Goal: Task Accomplishment & Management: Manage account settings

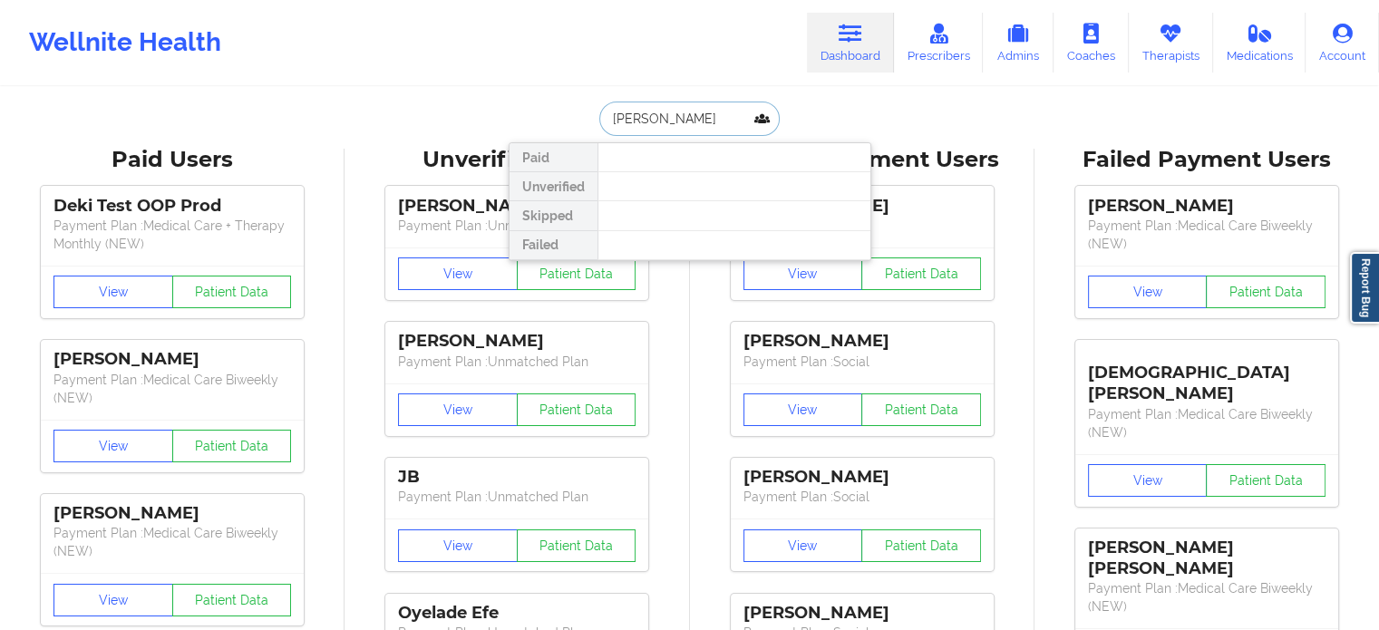
drag, startPoint x: 541, startPoint y: 112, endPoint x: 442, endPoint y: 101, distance: 100.4
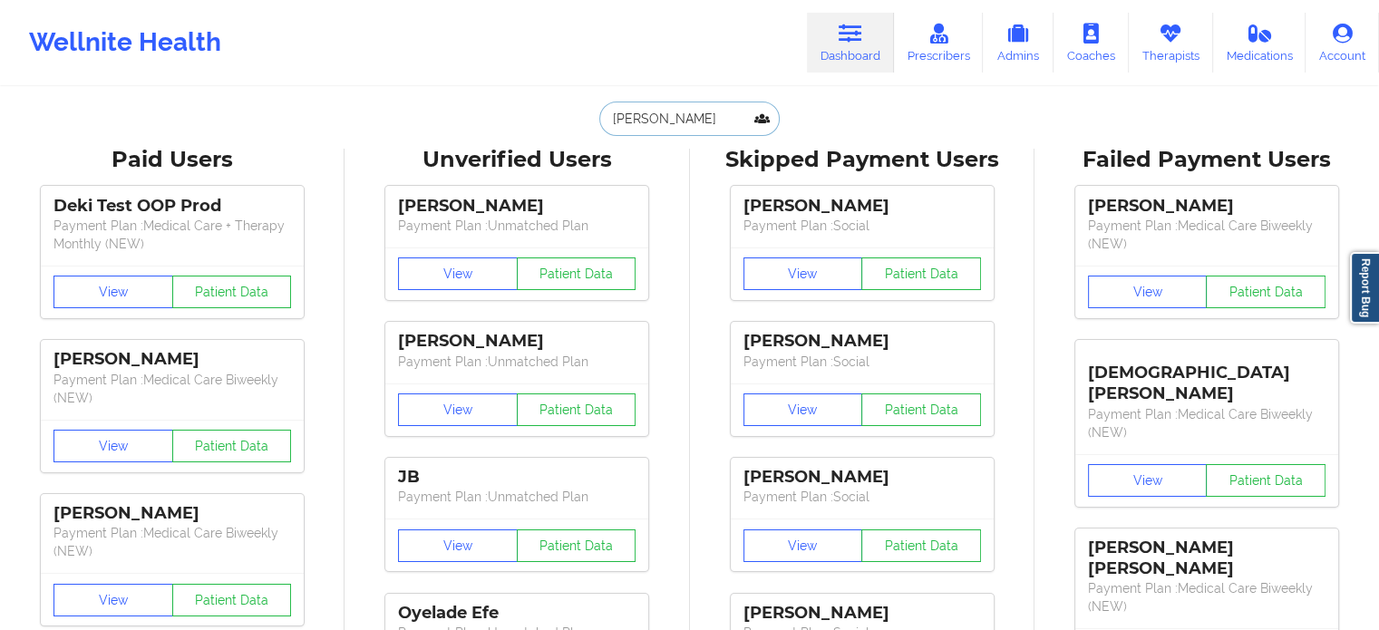
paste input "[EMAIL_ADDRESS][DOMAIN_NAME]"
type input "[EMAIL_ADDRESS][DOMAIN_NAME]"
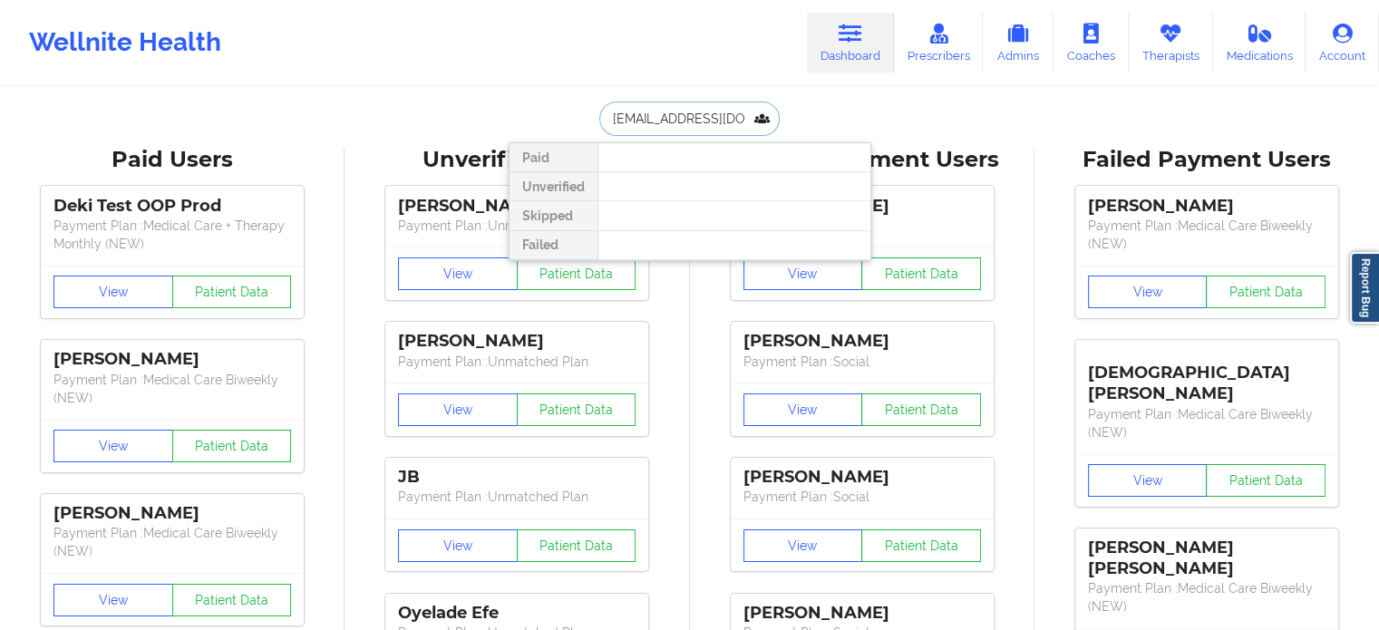
scroll to position [0, 15]
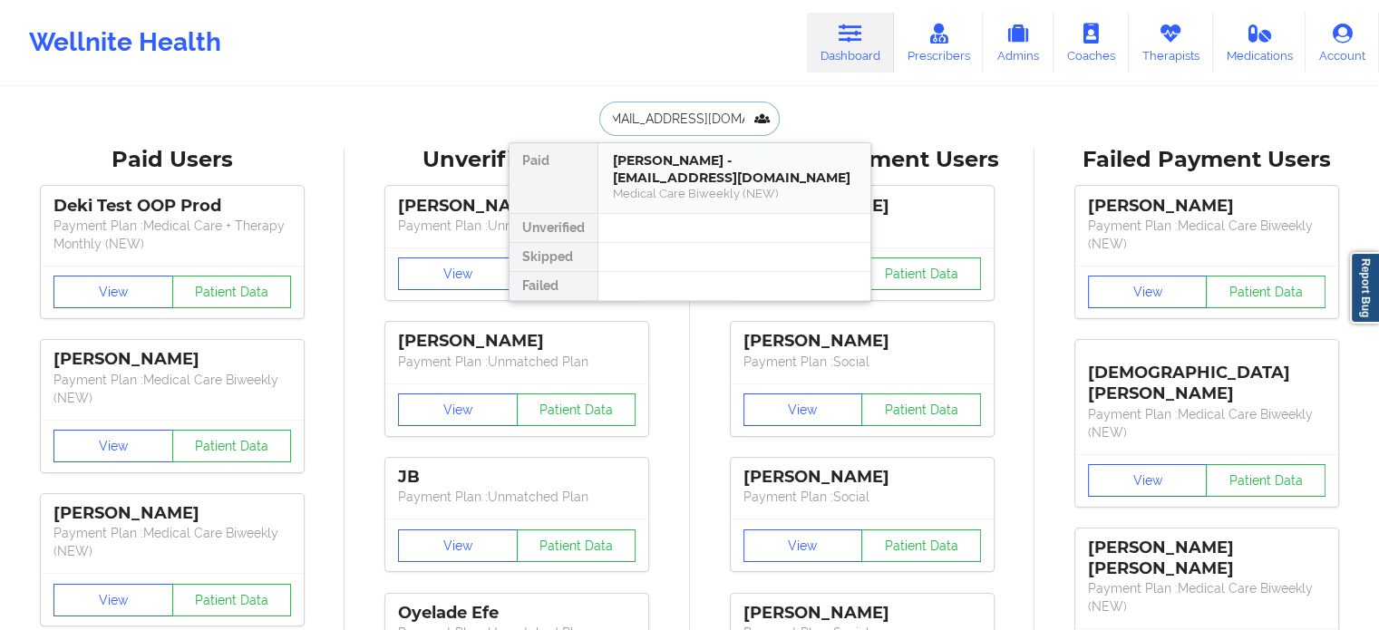
click at [706, 193] on div "Medical Care Biweekly (NEW)" at bounding box center [734, 193] width 243 height 15
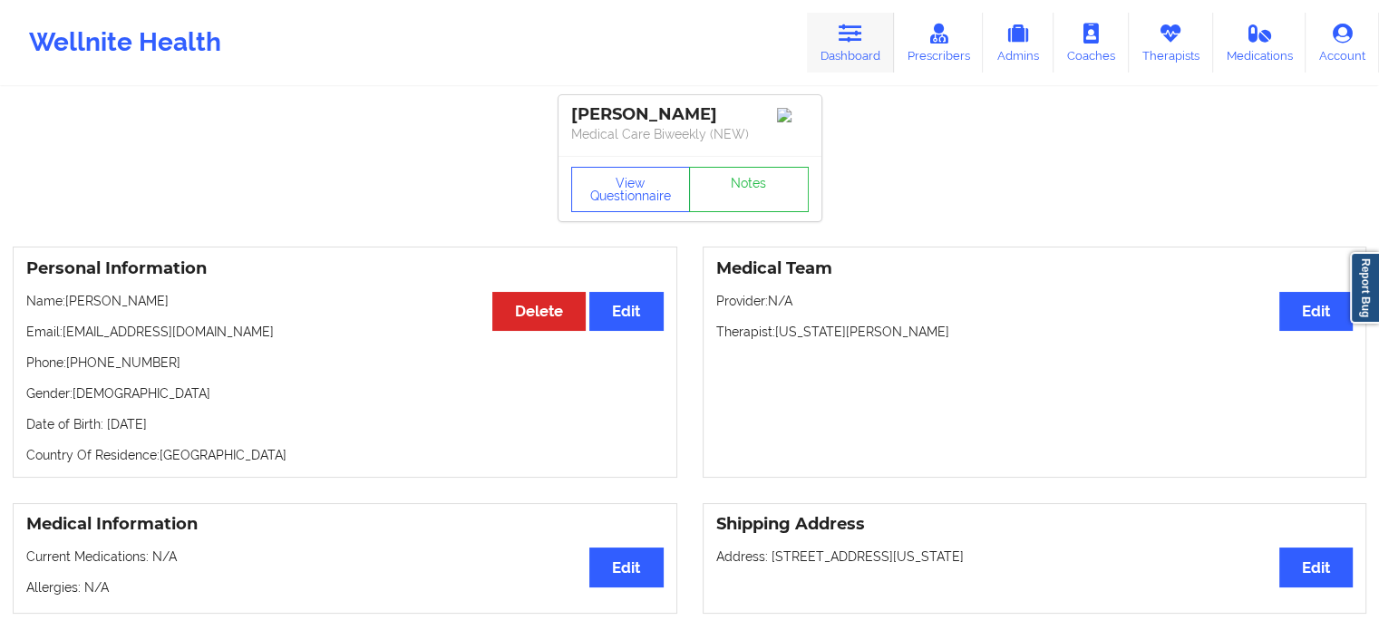
click at [859, 61] on link "Dashboard" at bounding box center [850, 43] width 87 height 60
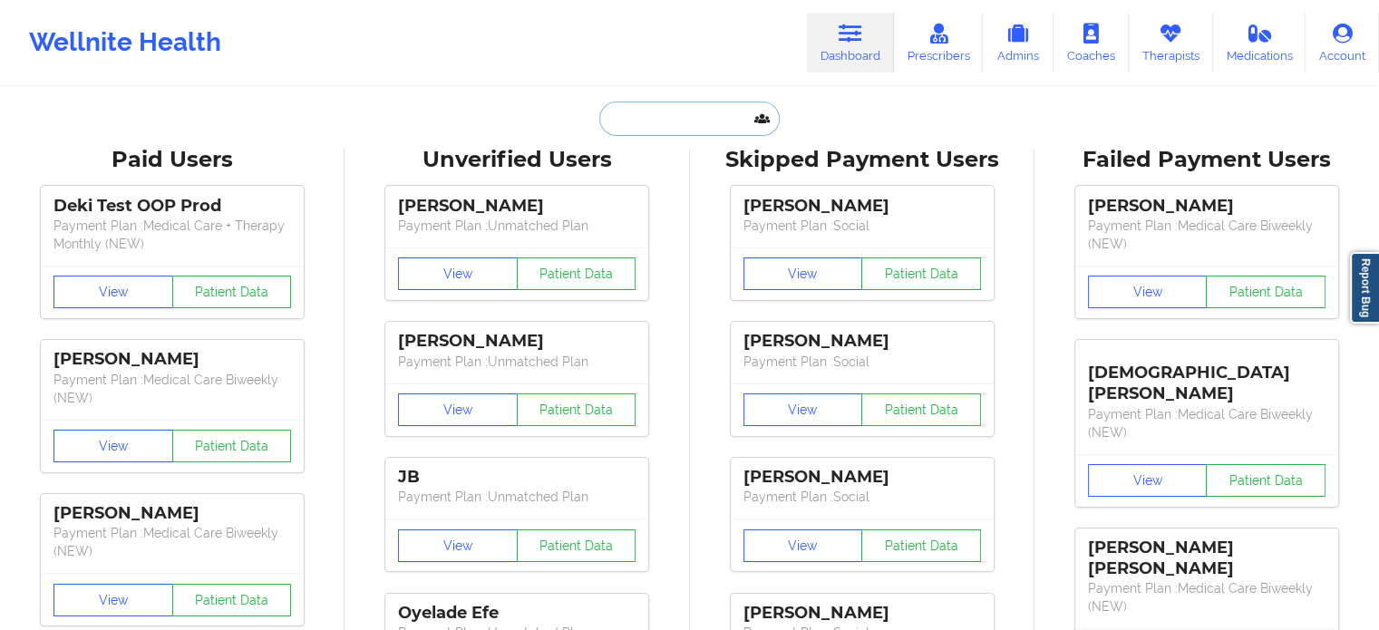
click at [685, 118] on input "text" at bounding box center [689, 119] width 180 height 34
paste input "[EMAIL_ADDRESS][DOMAIN_NAME]"
type input "[EMAIL_ADDRESS][DOMAIN_NAME]"
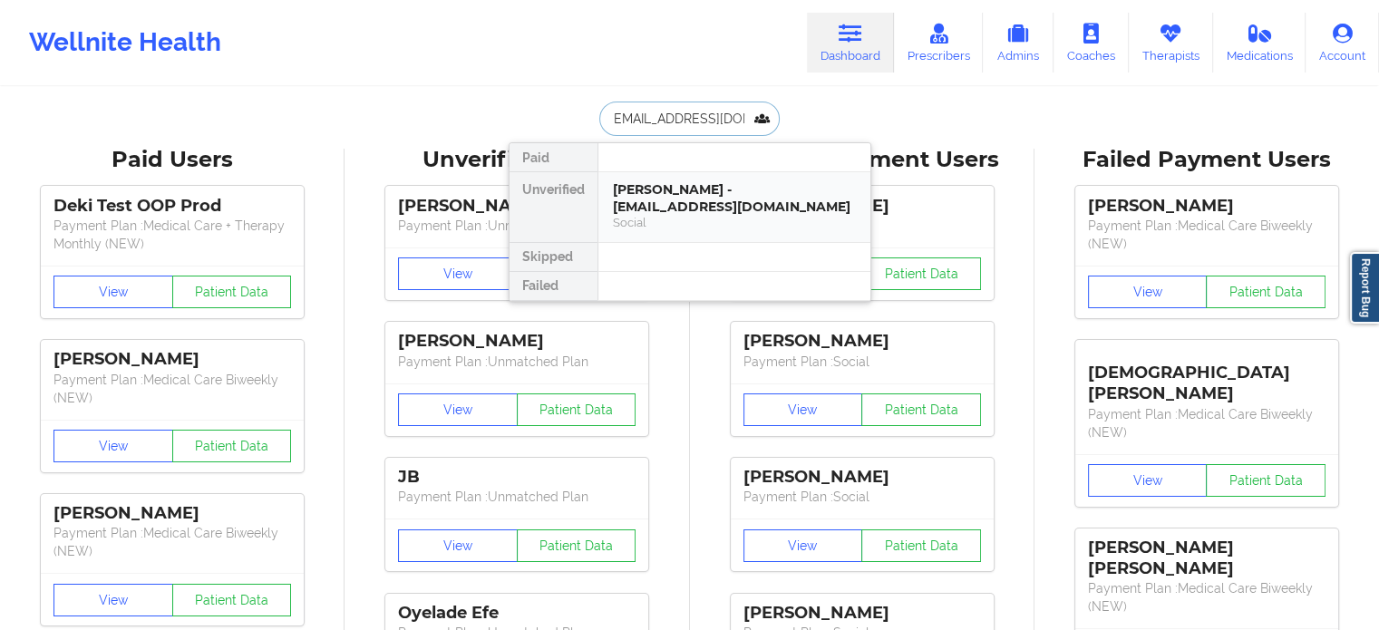
click at [739, 209] on div "[PERSON_NAME] - [EMAIL_ADDRESS][DOMAIN_NAME]" at bounding box center [734, 198] width 243 height 34
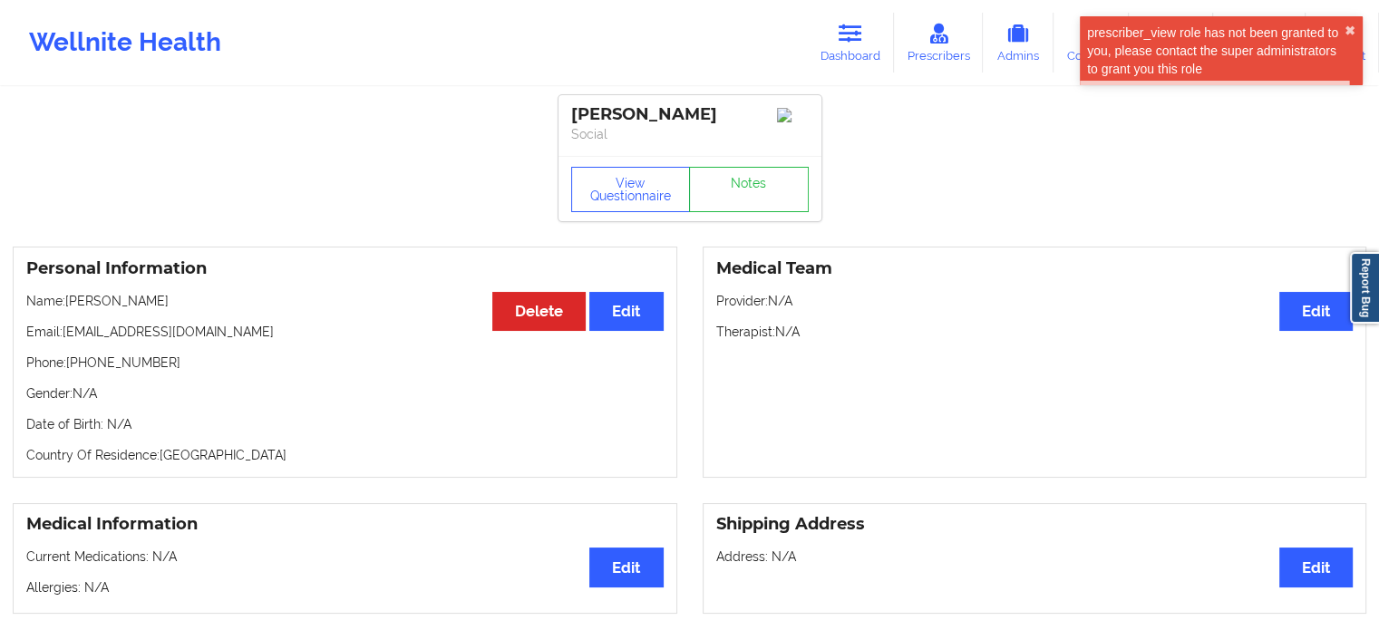
click at [841, 37] on icon at bounding box center [851, 34] width 24 height 20
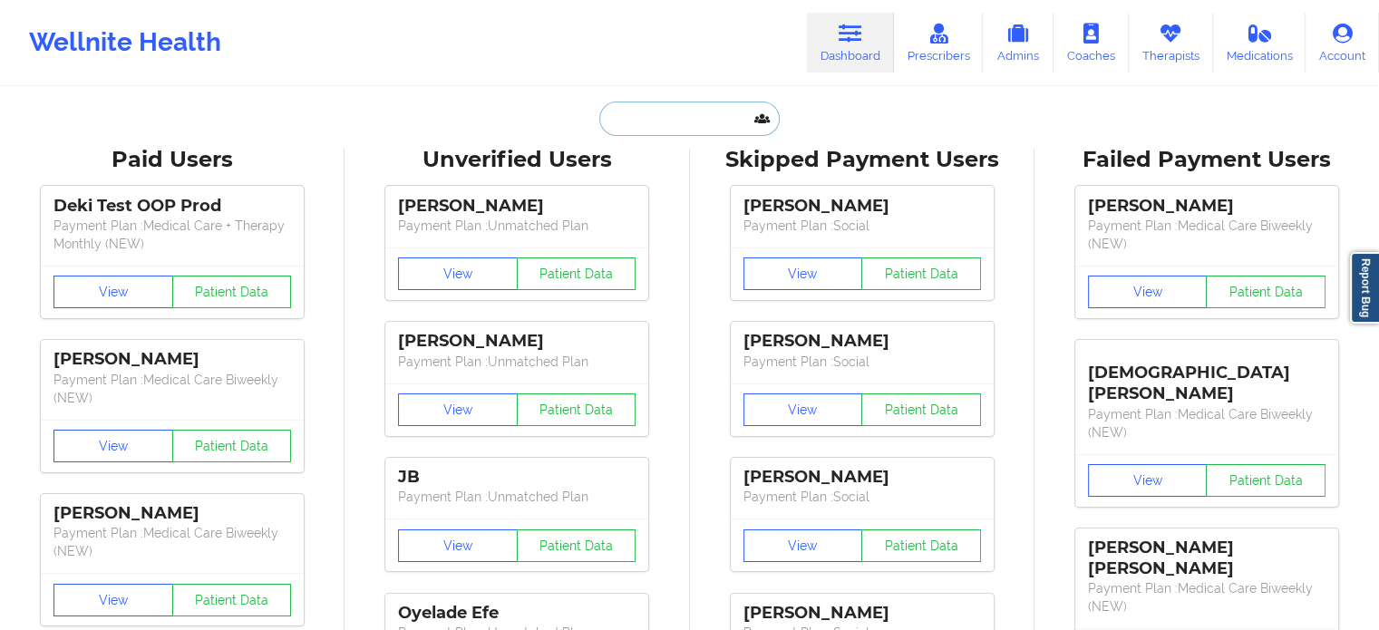
click at [660, 121] on input "text" at bounding box center [689, 119] width 180 height 34
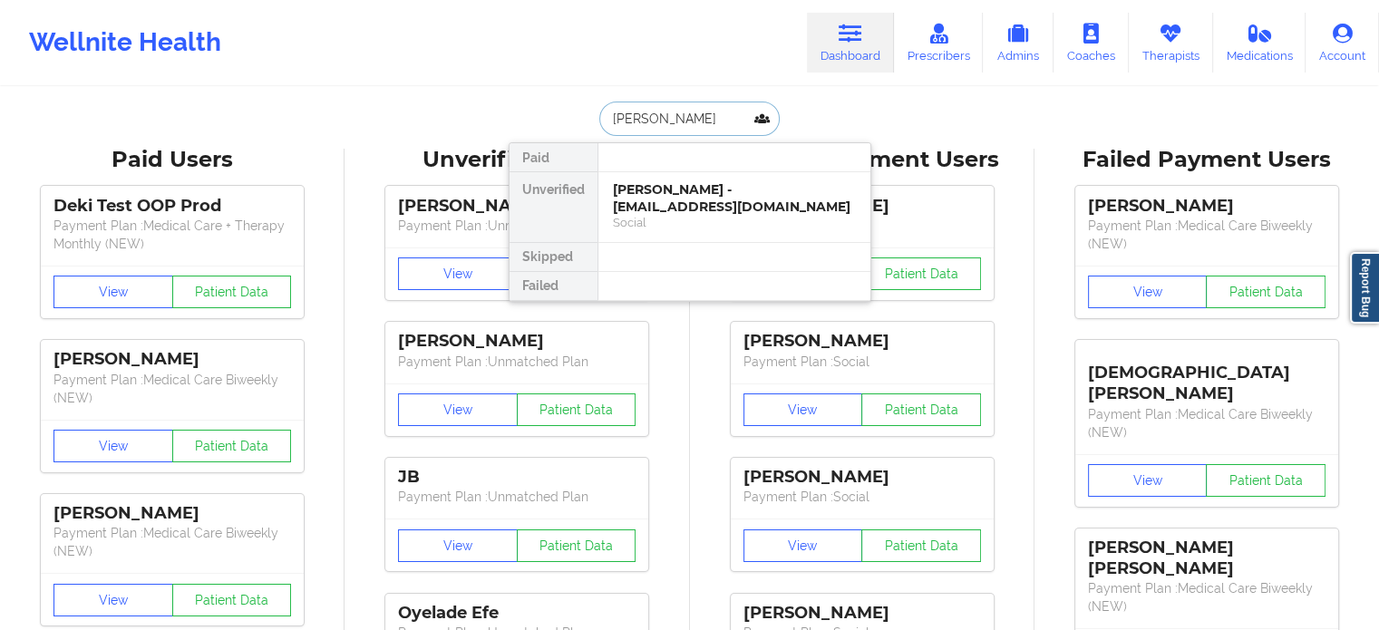
type input "[PERSON_NAME]"
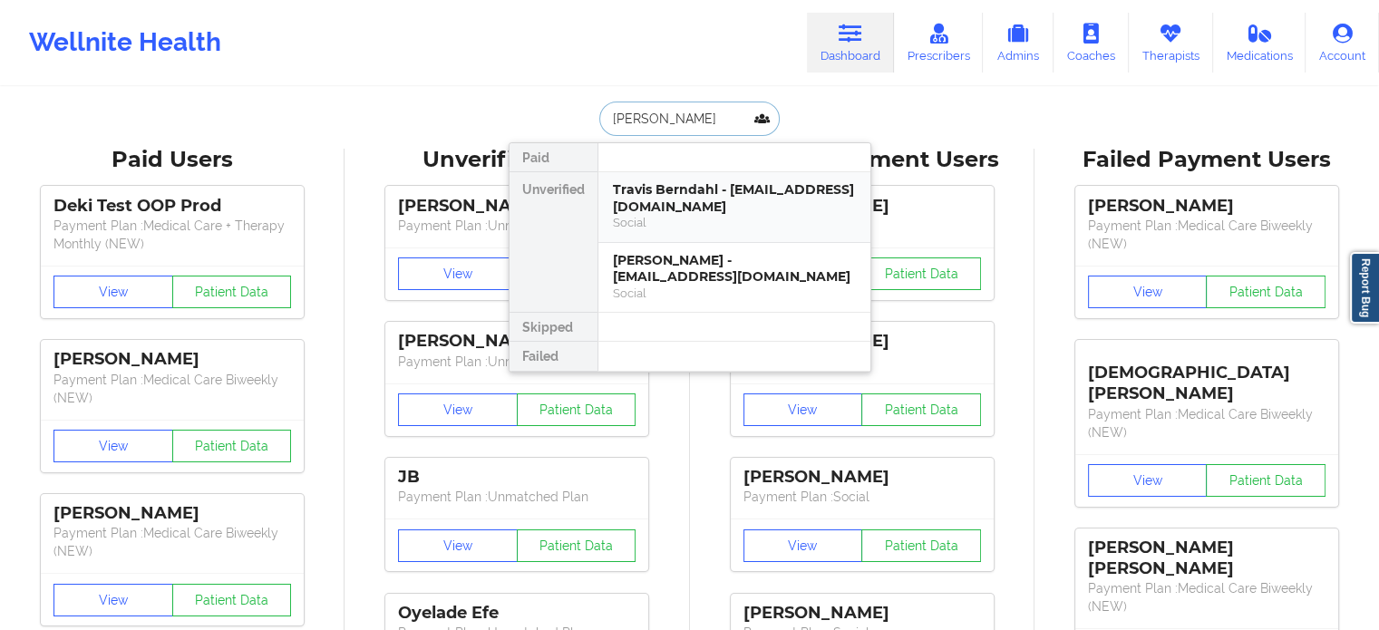
click at [641, 189] on div "Travis Berndahl - [EMAIL_ADDRESS][DOMAIN_NAME]" at bounding box center [734, 198] width 243 height 34
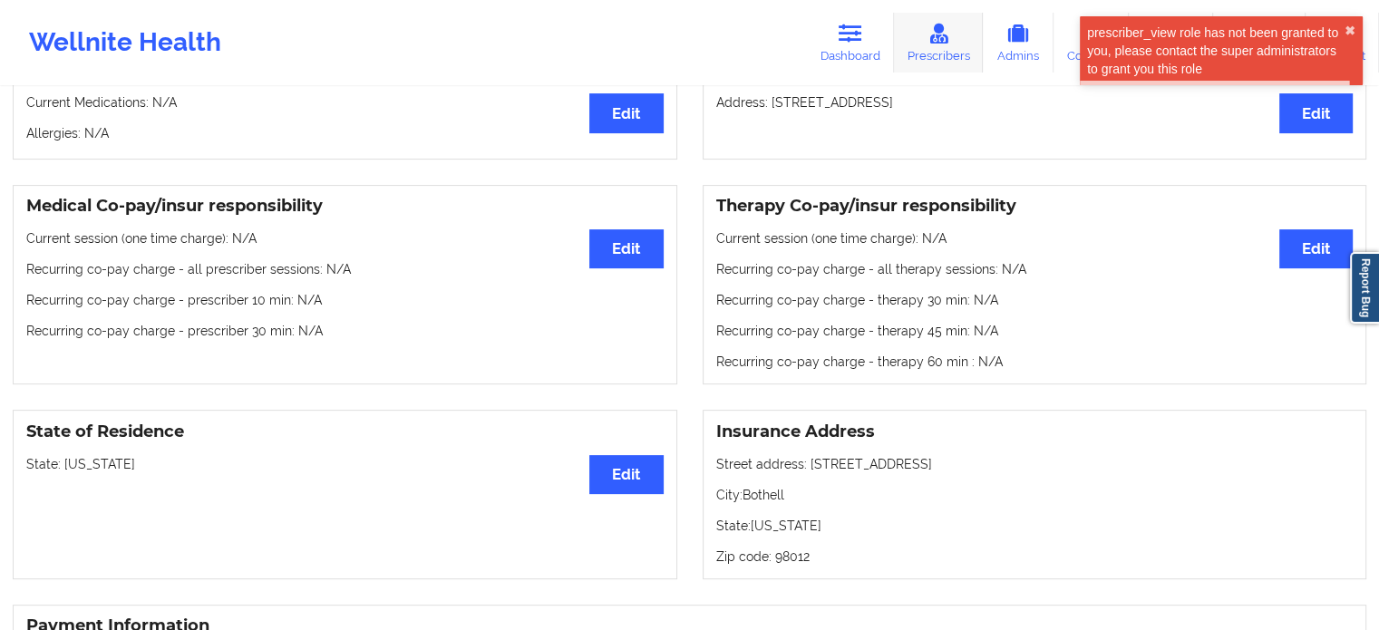
scroll to position [460, 0]
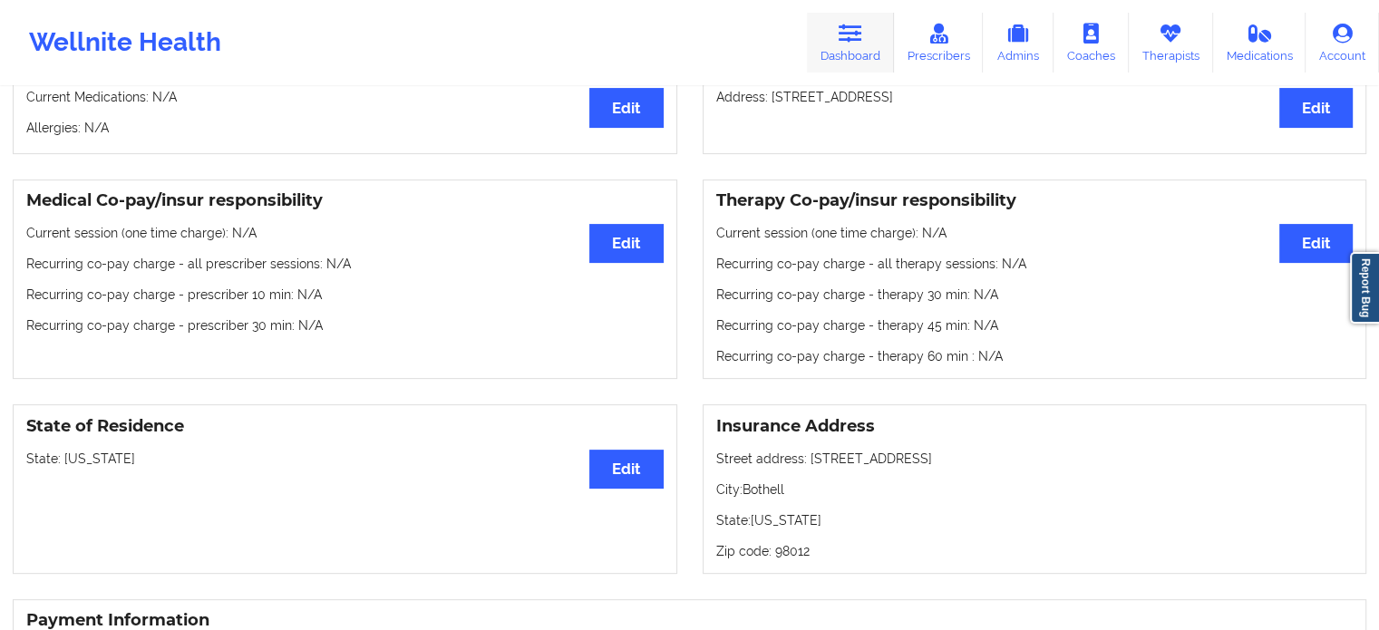
click at [837, 49] on link "Dashboard" at bounding box center [850, 43] width 87 height 60
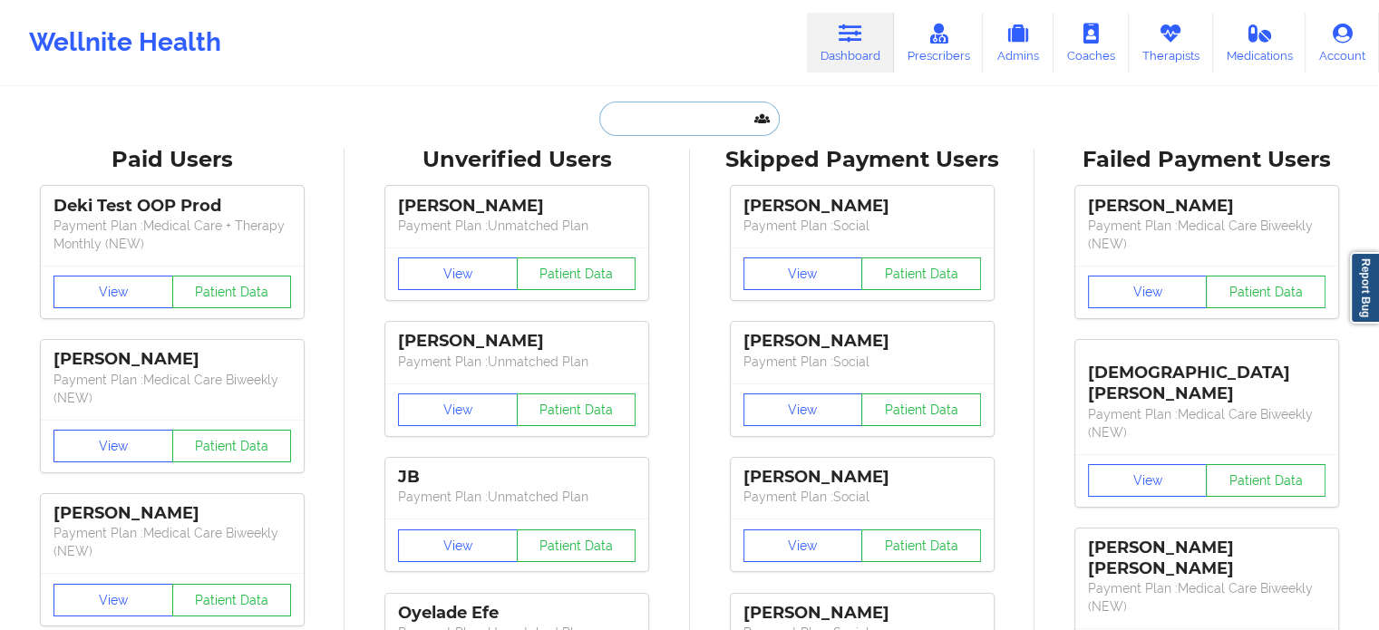
click at [659, 128] on input "text" at bounding box center [689, 119] width 180 height 34
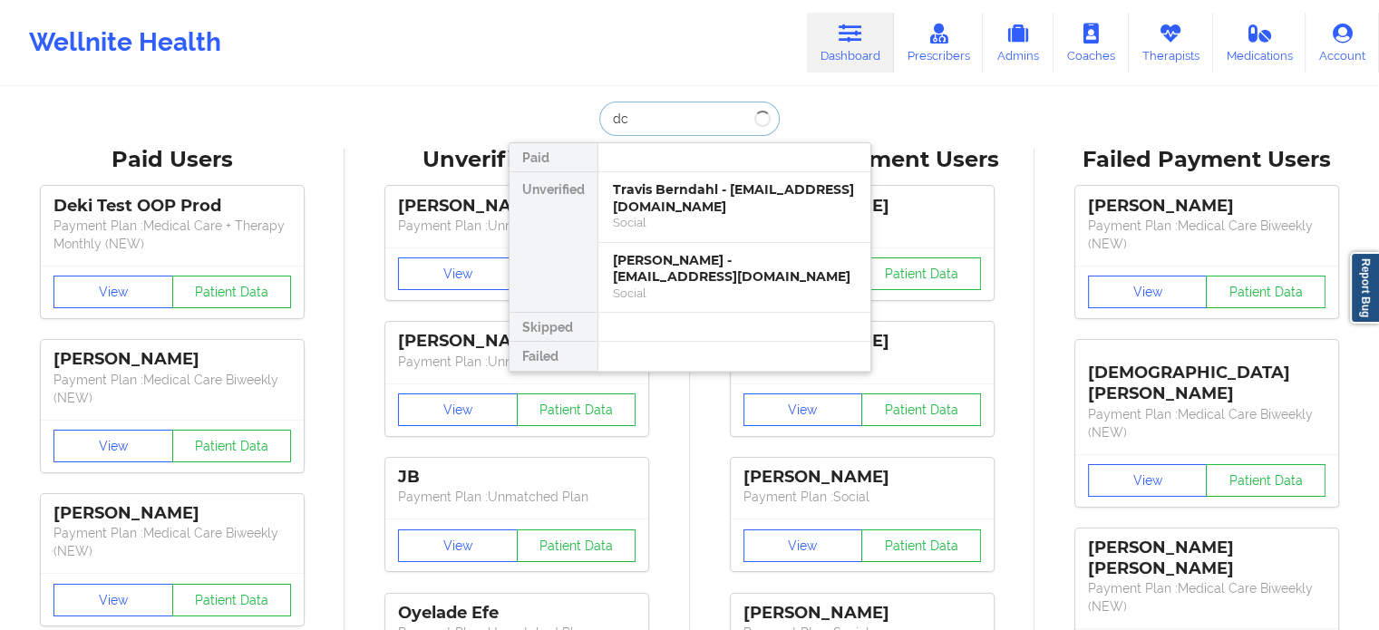
type input "d"
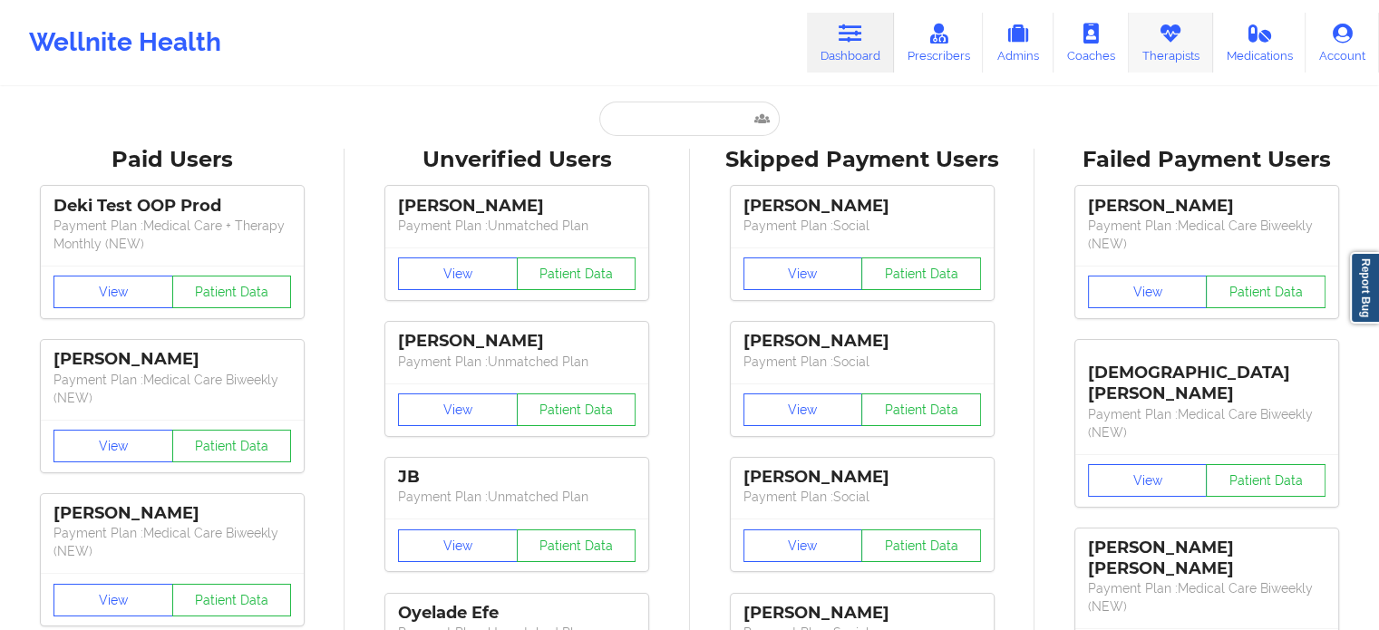
click at [1164, 48] on link "Therapists" at bounding box center [1171, 43] width 84 height 60
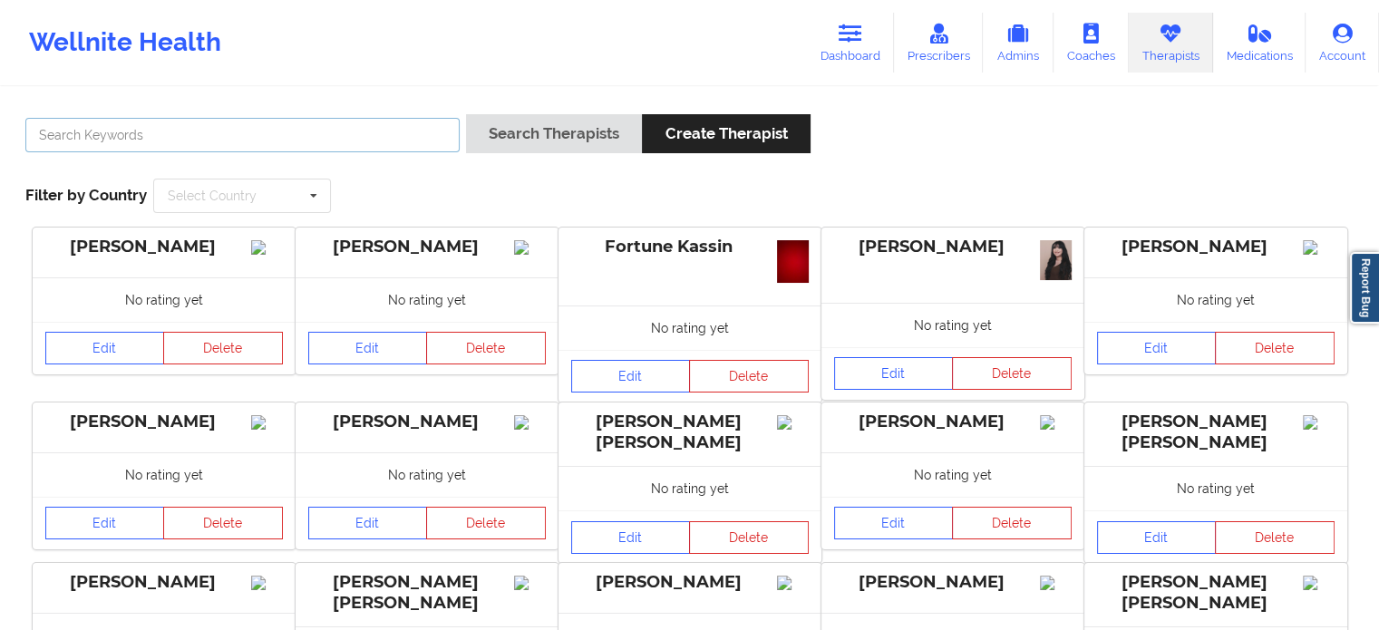
click at [349, 142] on input "text" at bounding box center [242, 135] width 434 height 34
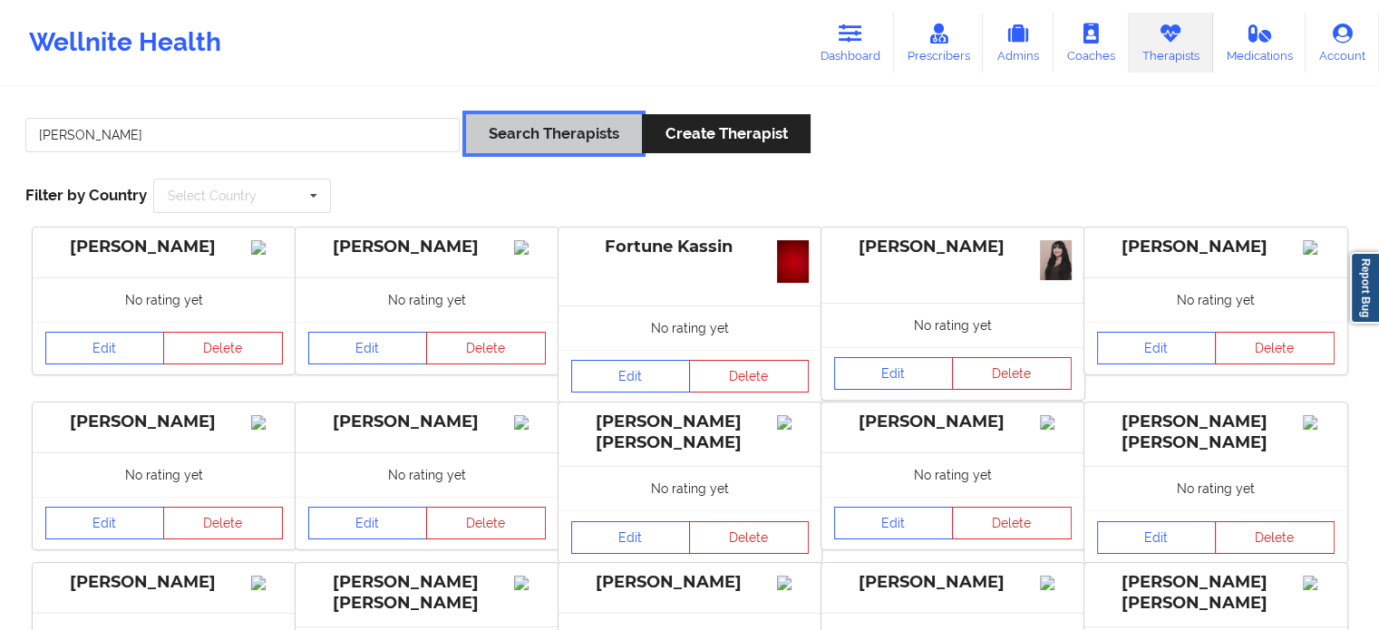
click at [490, 132] on button "Search Therapists" at bounding box center [554, 133] width 176 height 39
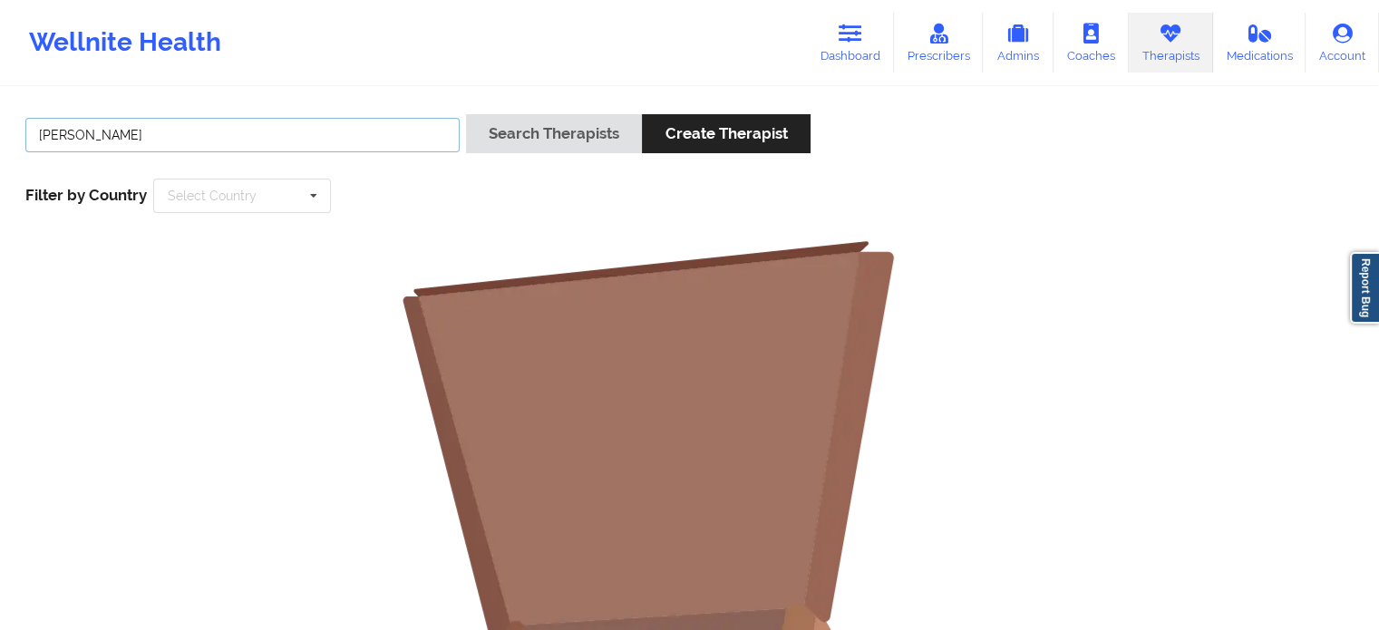
click at [413, 136] on input "[PERSON_NAME]" at bounding box center [242, 135] width 434 height 34
type input "carlina"
click at [466, 114] on button "Search Therapists" at bounding box center [554, 133] width 176 height 39
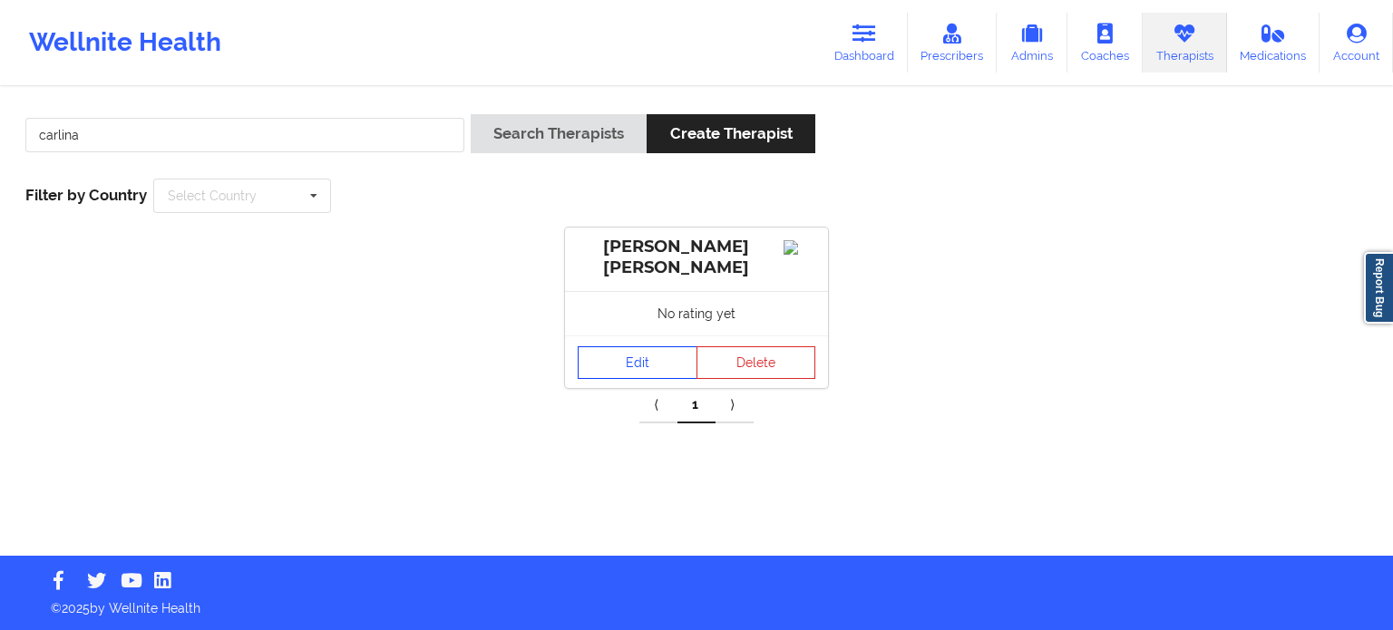
click at [635, 365] on link "Edit" at bounding box center [637, 362] width 120 height 33
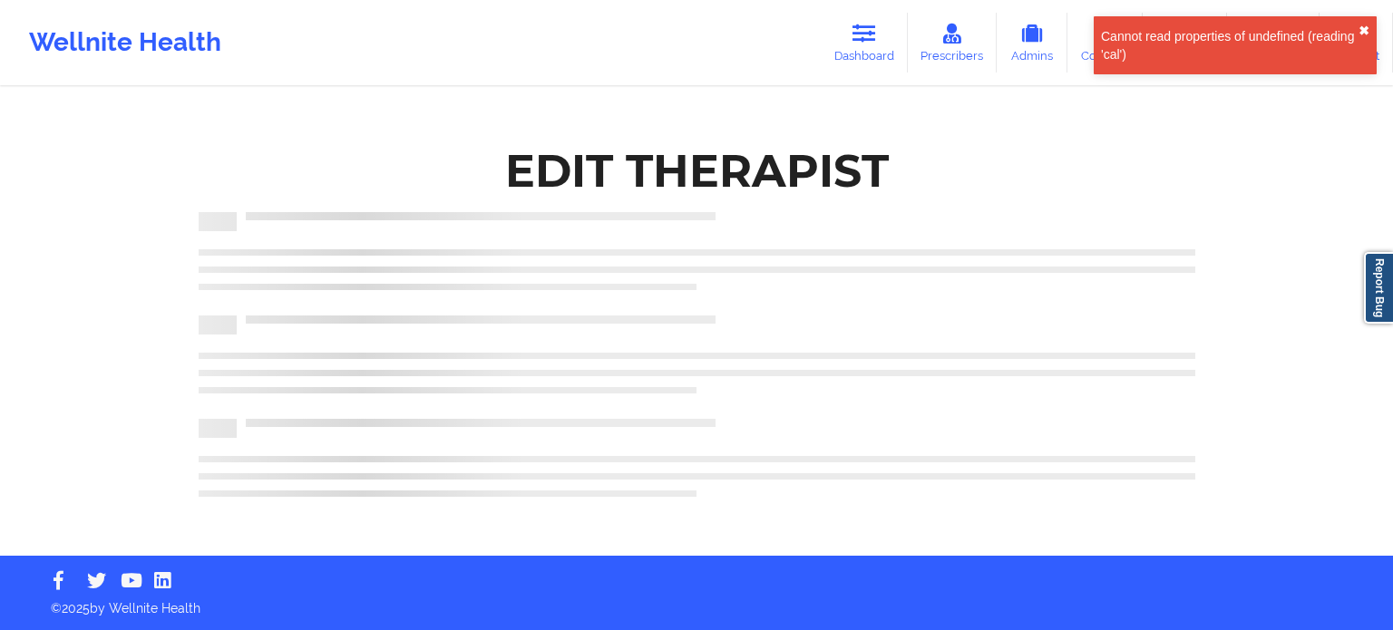
click at [1363, 26] on button "✖︎" at bounding box center [1363, 31] width 11 height 15
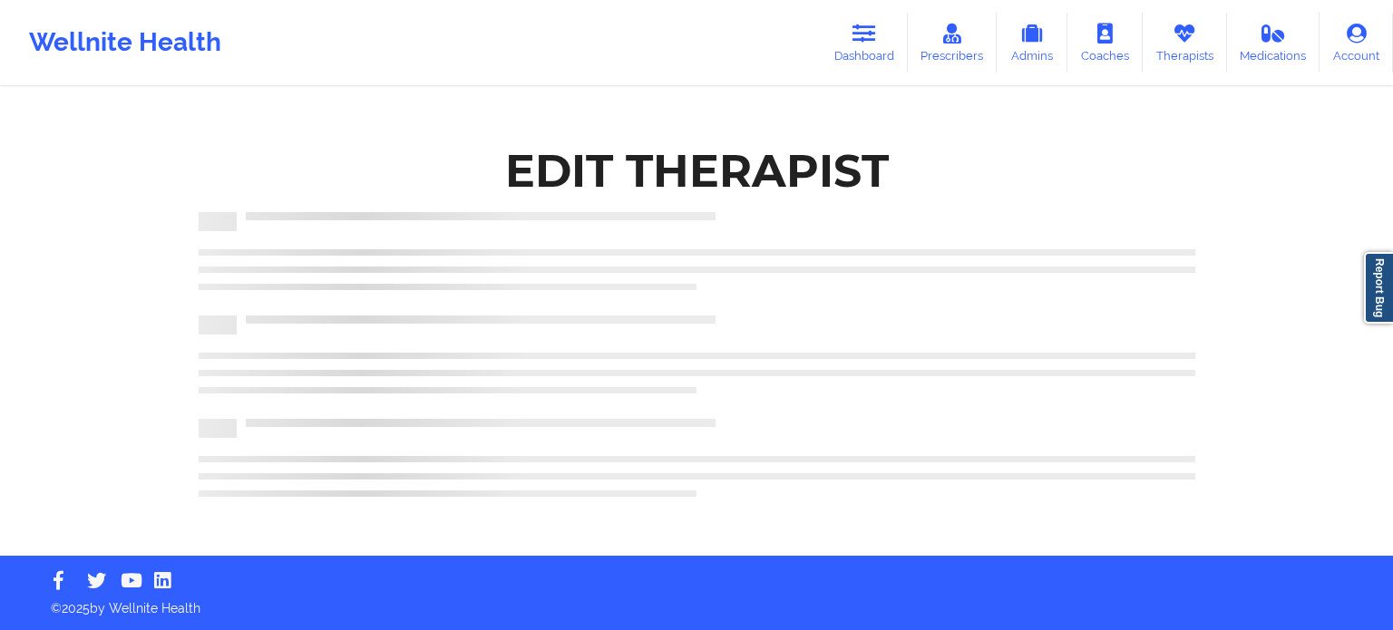
click at [1117, 159] on div "Edit Therapist" at bounding box center [697, 170] width 996 height 57
click at [1199, 34] on link "Therapists" at bounding box center [1184, 43] width 84 height 60
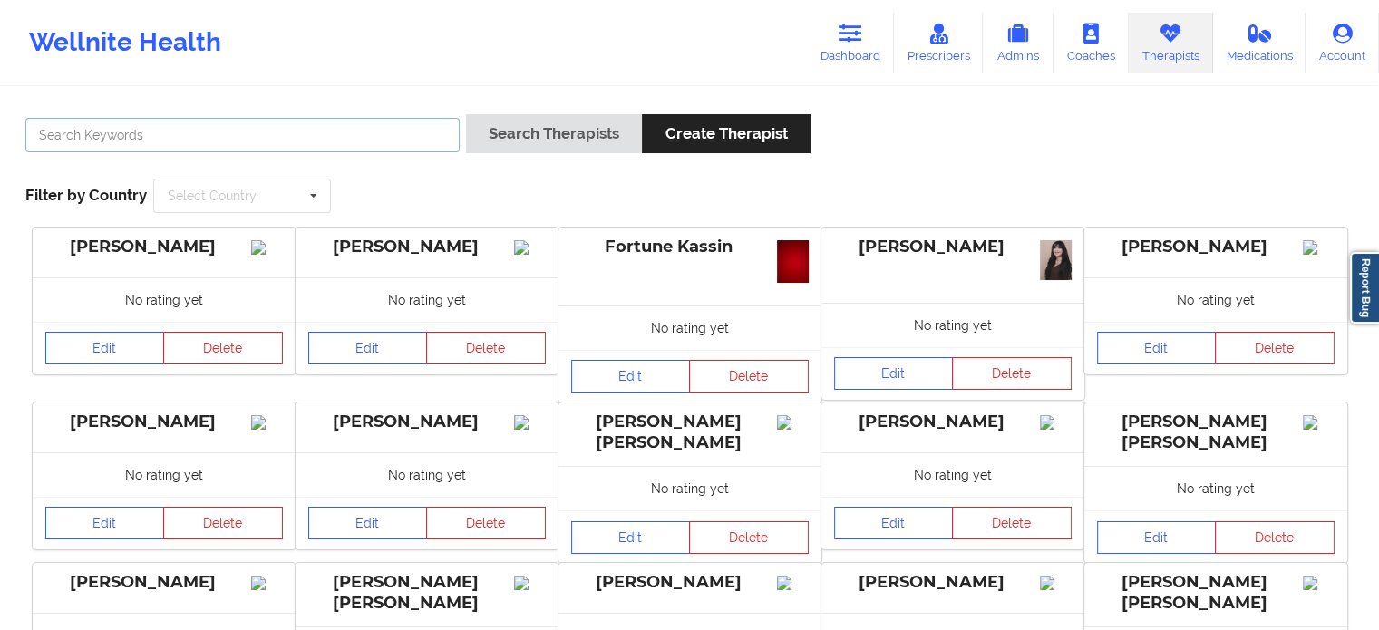
click at [265, 133] on input "text" at bounding box center [242, 135] width 434 height 34
type input "[PERSON_NAME]"
click at [466, 114] on button "Search Therapists" at bounding box center [554, 133] width 176 height 39
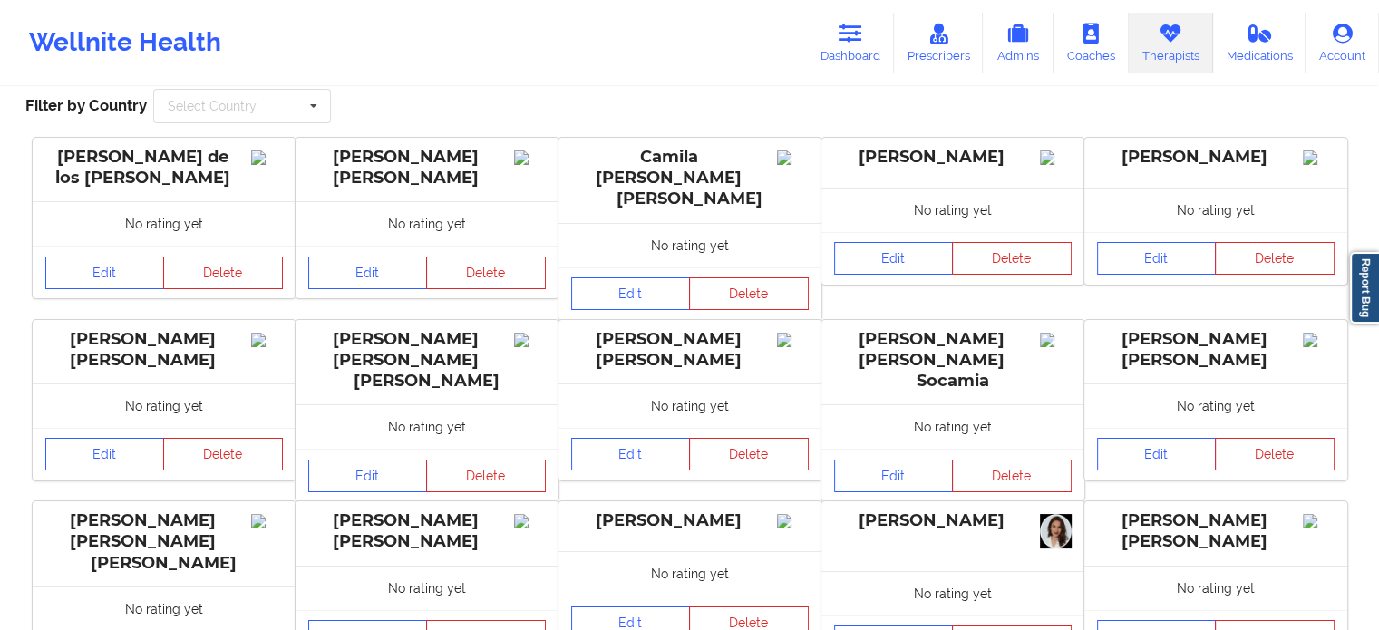
scroll to position [91, 0]
click at [847, 60] on link "Dashboard" at bounding box center [850, 43] width 87 height 60
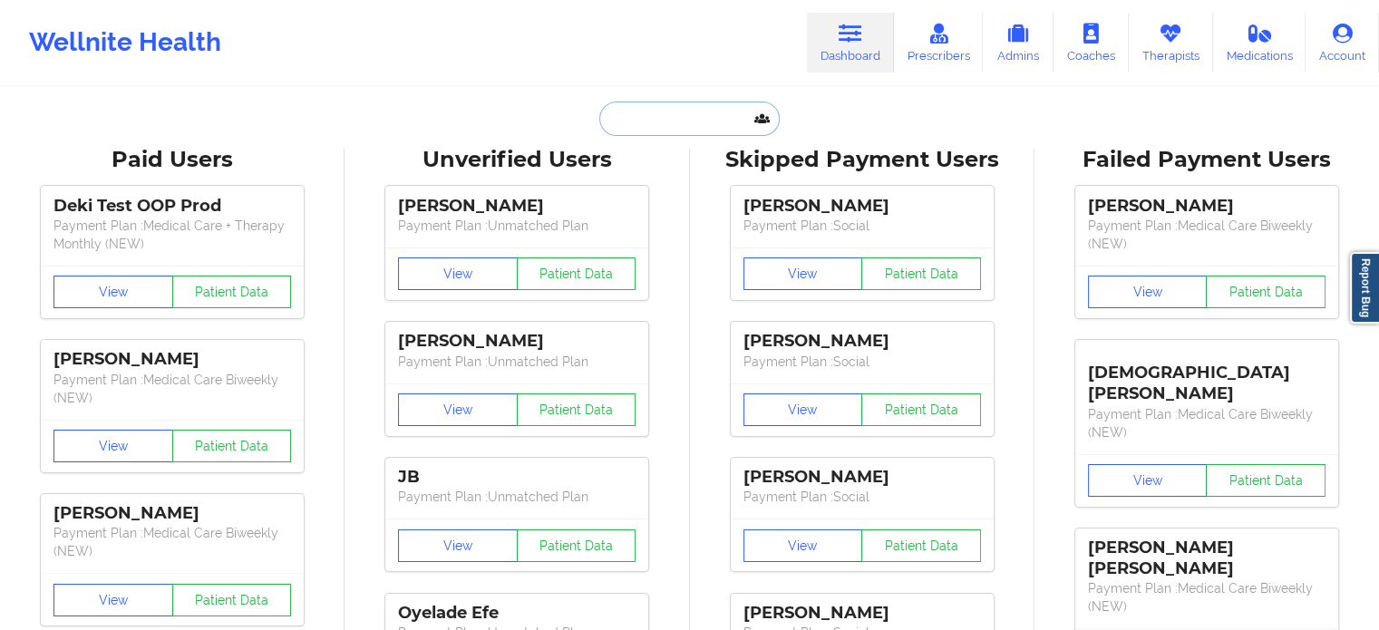
click at [641, 120] on input "text" at bounding box center [689, 119] width 180 height 34
paste input "[PERSON_NAME]"
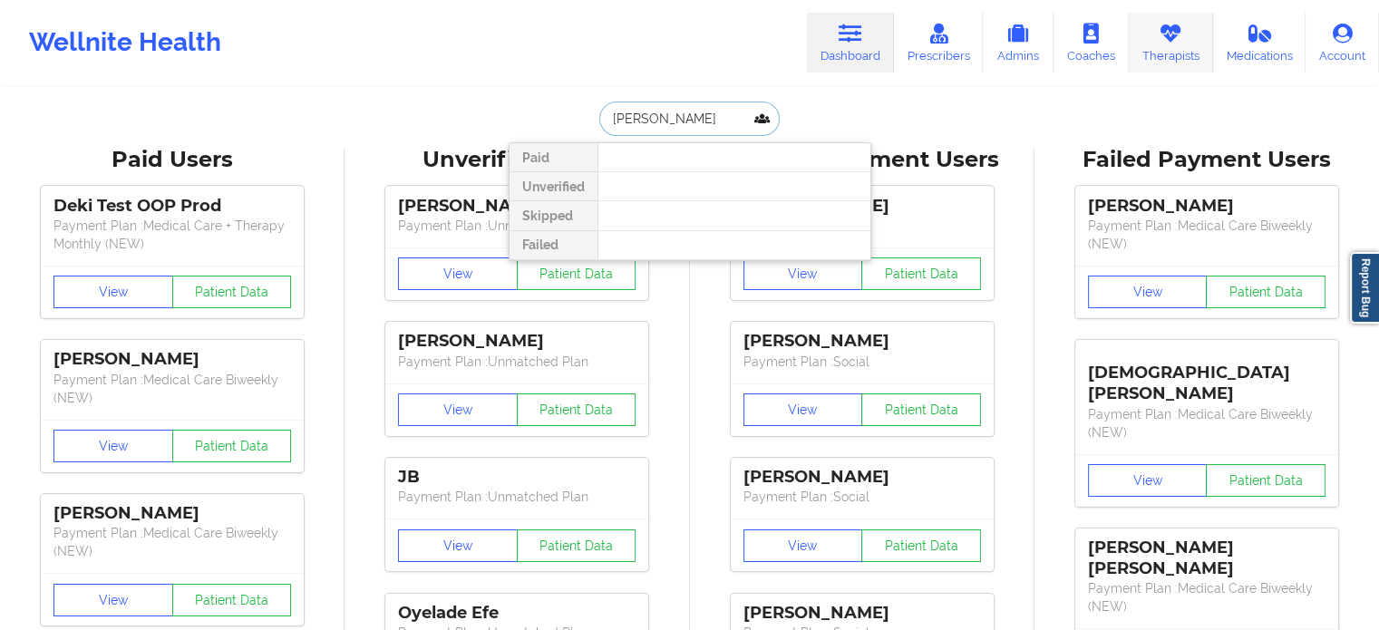
type input "[PERSON_NAME]"
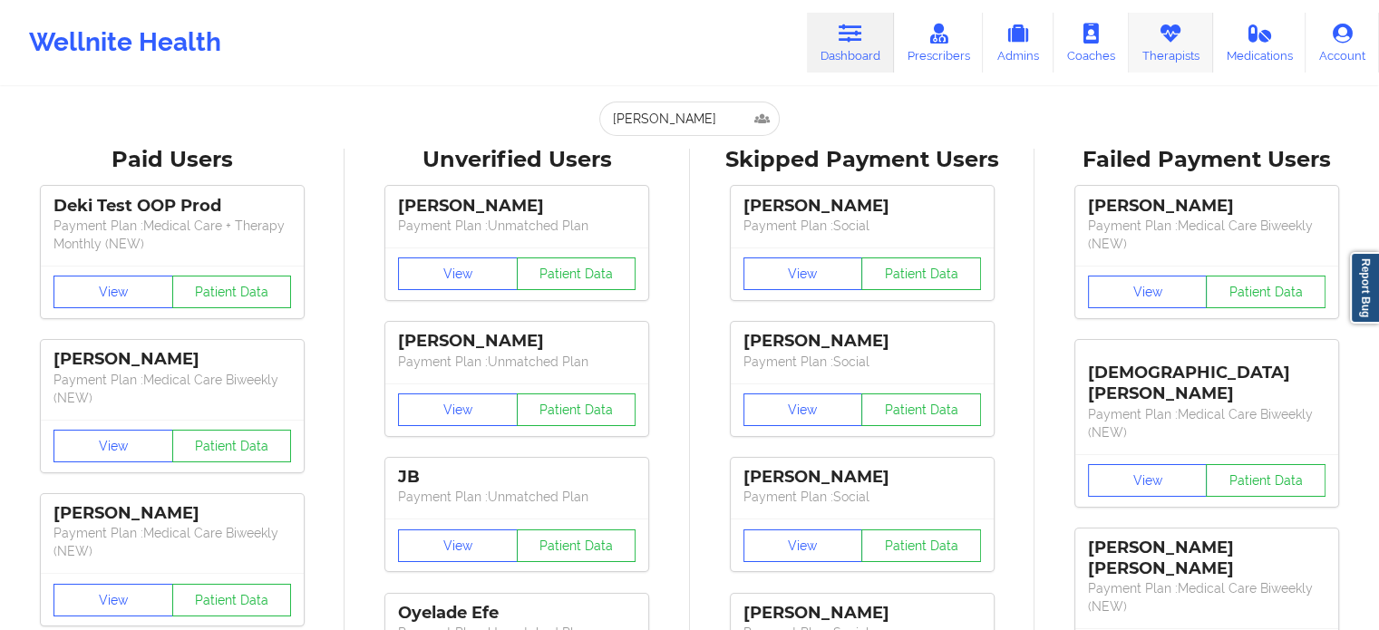
click at [1183, 22] on link "Therapists" at bounding box center [1171, 43] width 84 height 60
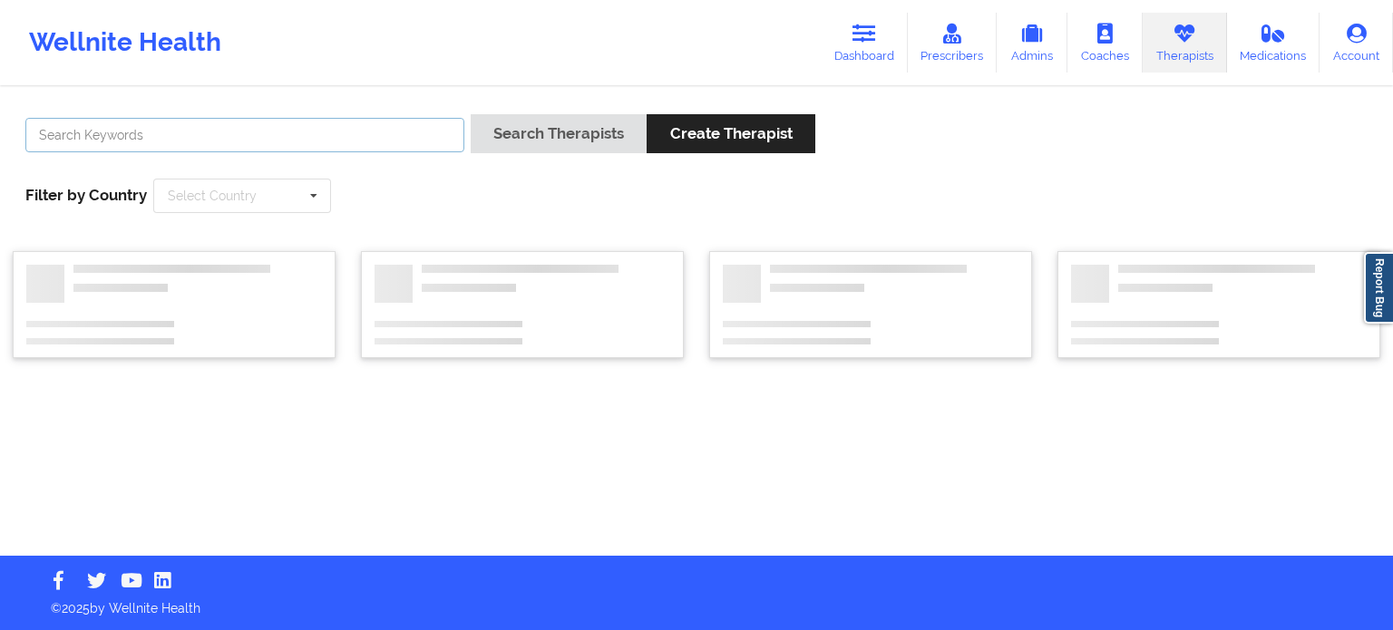
click at [348, 146] on input "text" at bounding box center [244, 135] width 439 height 34
paste input "[PERSON_NAME]"
click at [471, 114] on button "Search Therapists" at bounding box center [559, 133] width 176 height 39
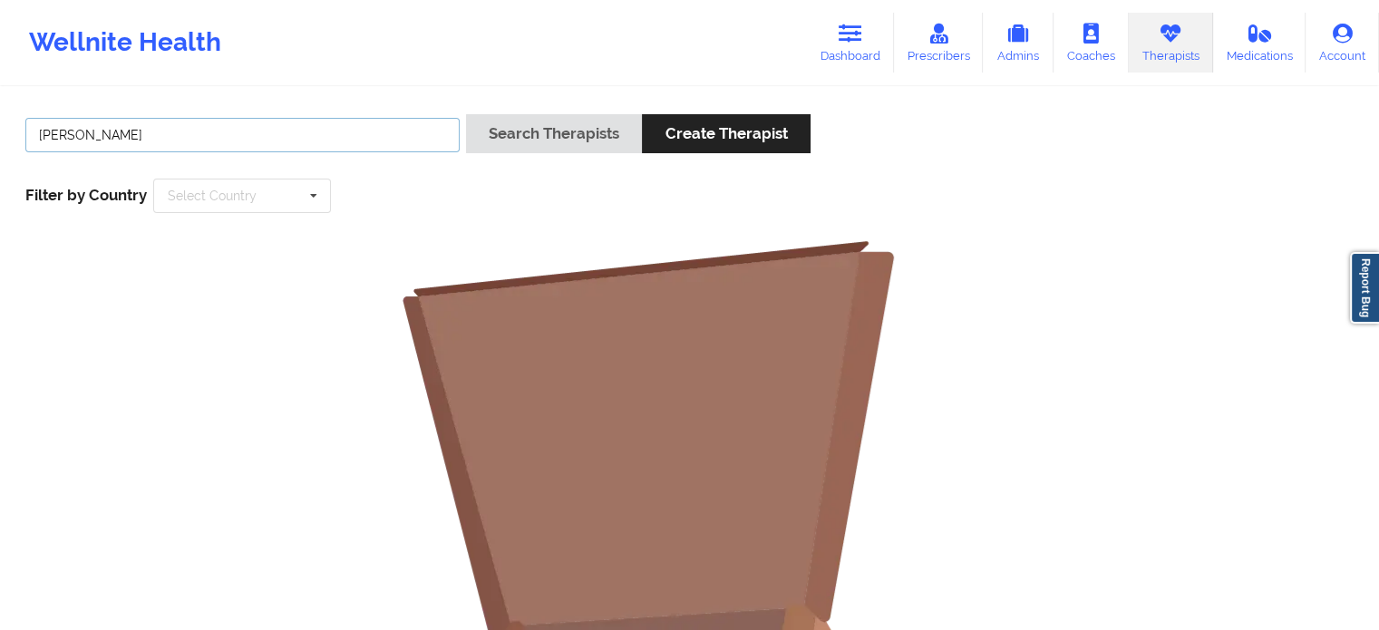
drag, startPoint x: 238, startPoint y: 141, endPoint x: 79, endPoint y: 137, distance: 158.7
click at [79, 137] on input "[PERSON_NAME]" at bounding box center [242, 135] width 434 height 34
type input "Carlina"
click at [466, 114] on button "Search Therapists" at bounding box center [554, 133] width 176 height 39
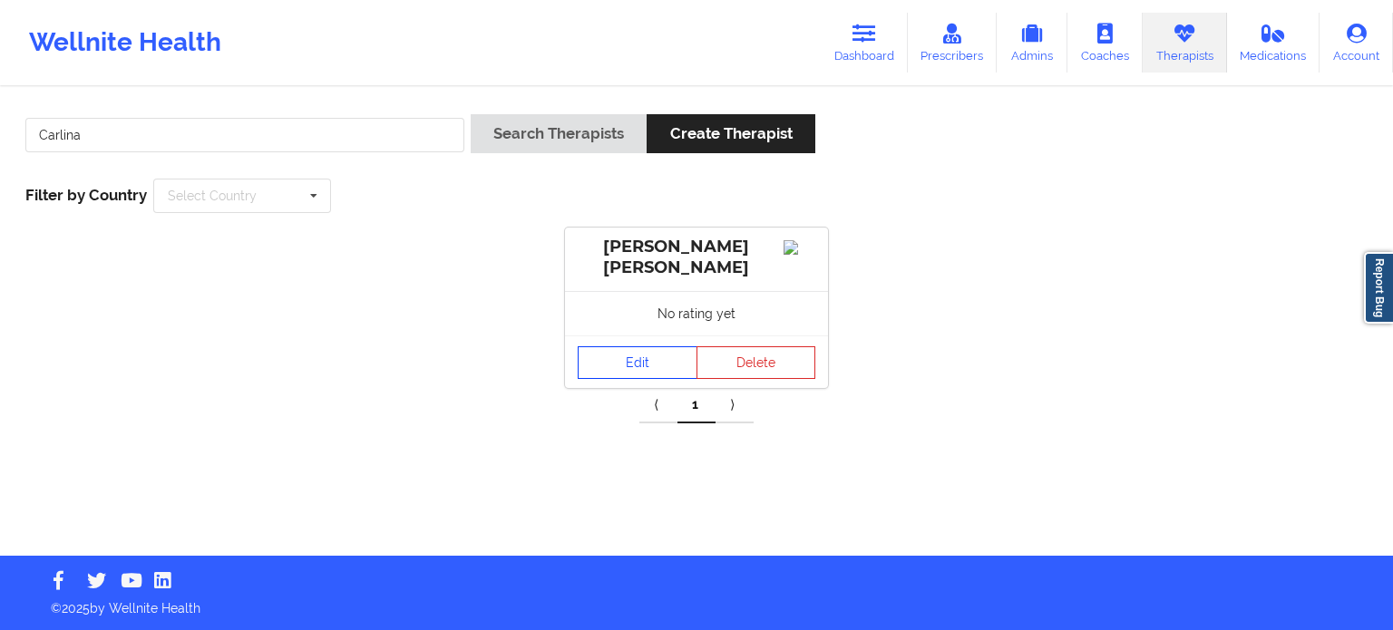
click at [617, 366] on link "Edit" at bounding box center [637, 362] width 120 height 33
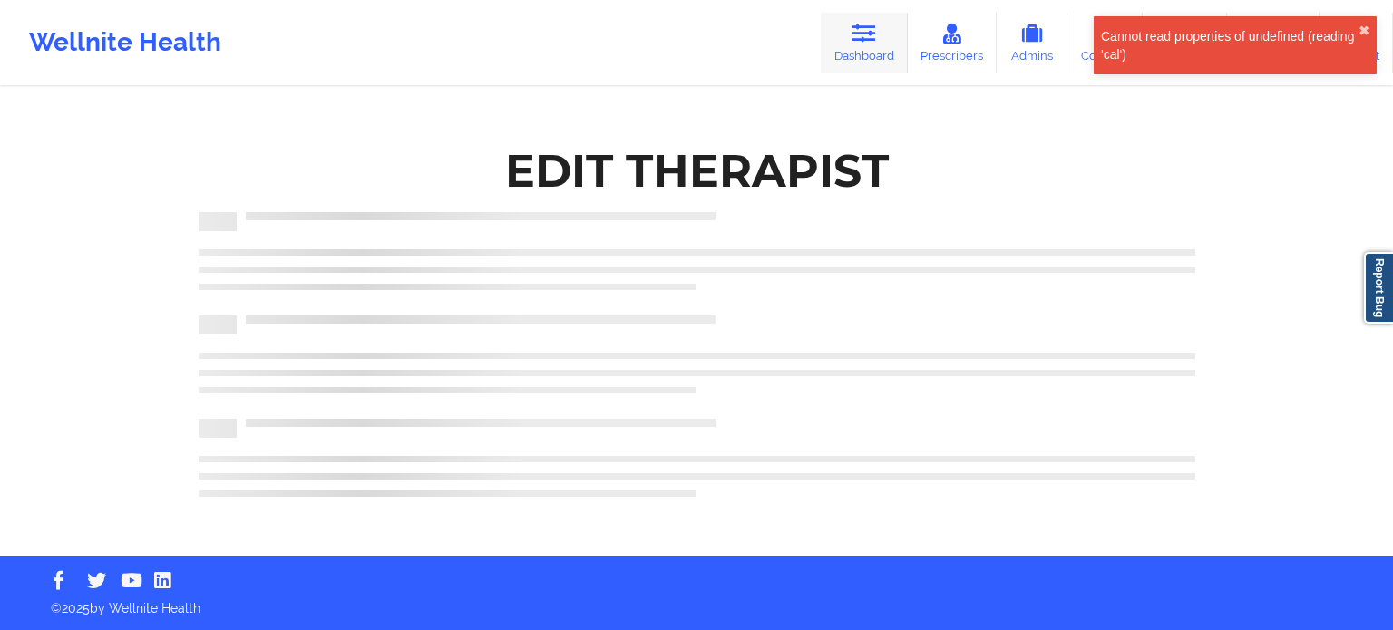
click at [882, 41] on link "Dashboard" at bounding box center [863, 43] width 87 height 60
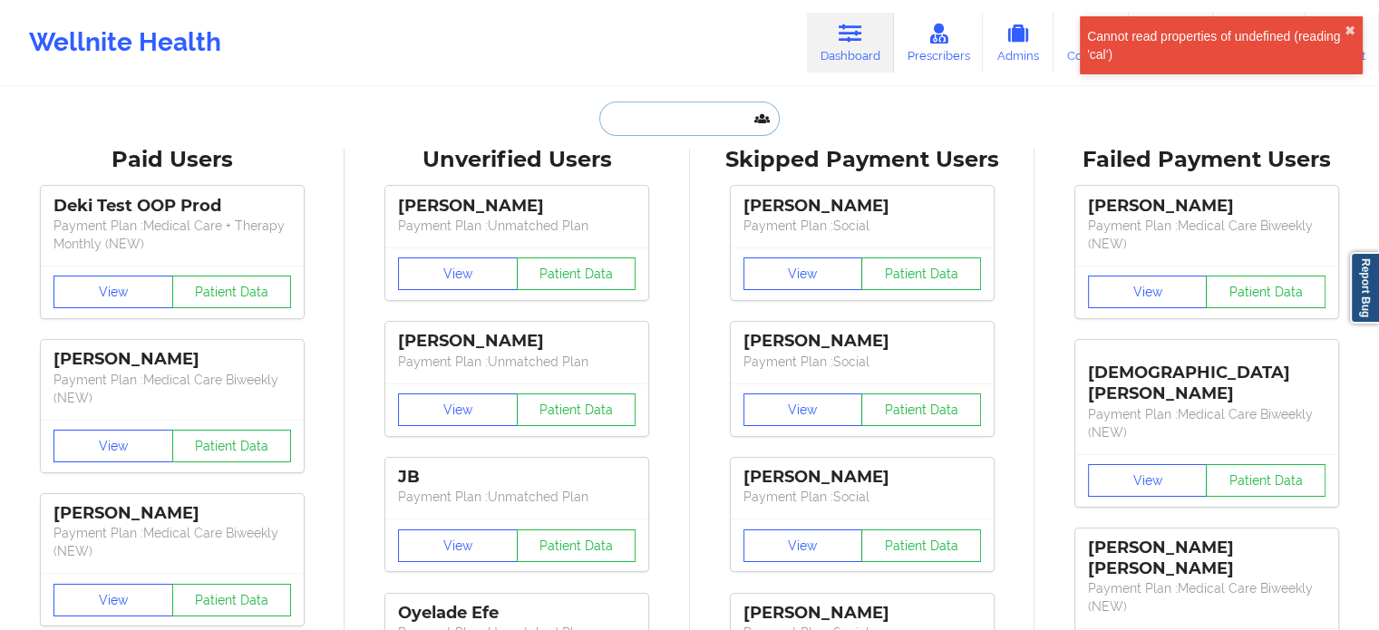
click at [680, 122] on input "text" at bounding box center [689, 119] width 180 height 34
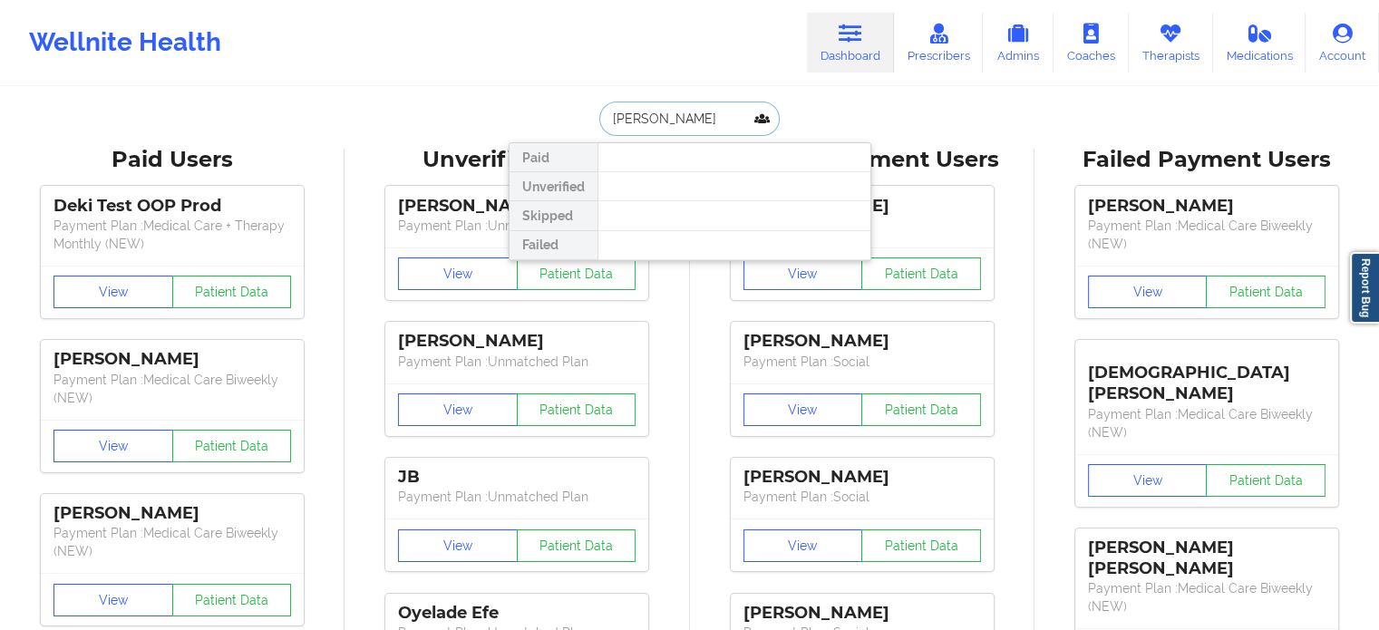
drag, startPoint x: 722, startPoint y: 126, endPoint x: 645, endPoint y: 125, distance: 76.2
click at [645, 125] on input "[PERSON_NAME]" at bounding box center [689, 119] width 180 height 34
type input "[PERSON_NAME]"
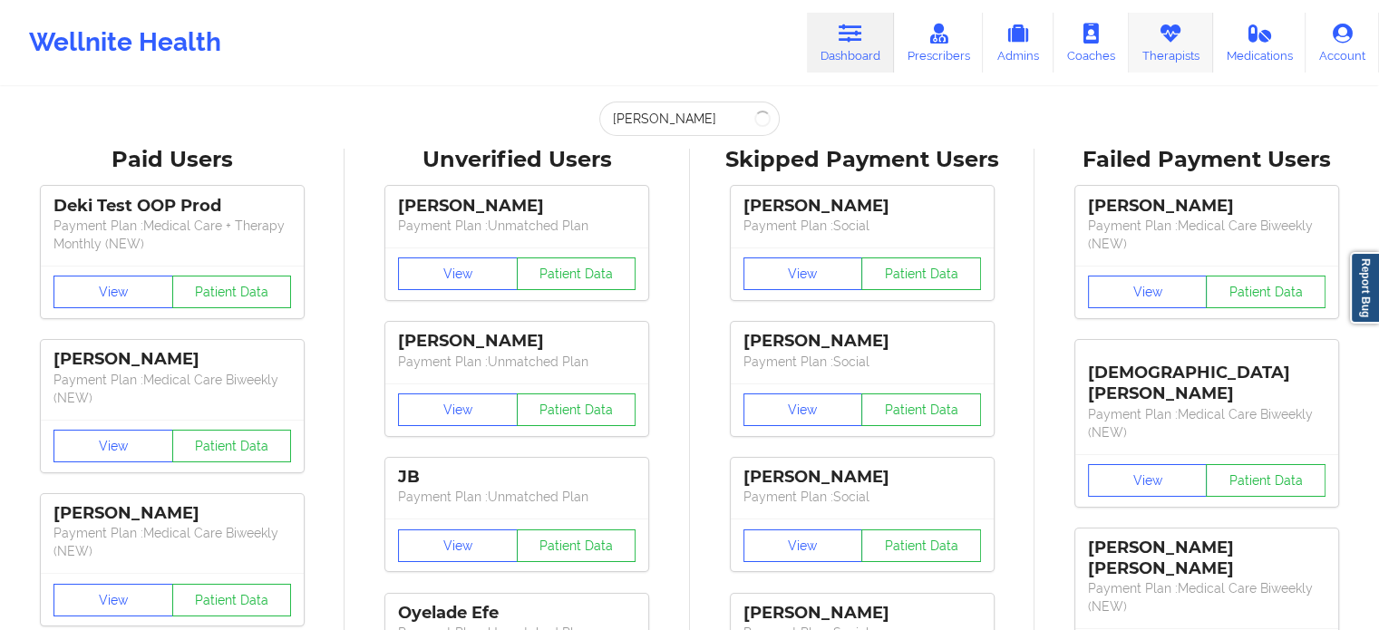
click at [1172, 21] on link "Therapists" at bounding box center [1171, 43] width 84 height 60
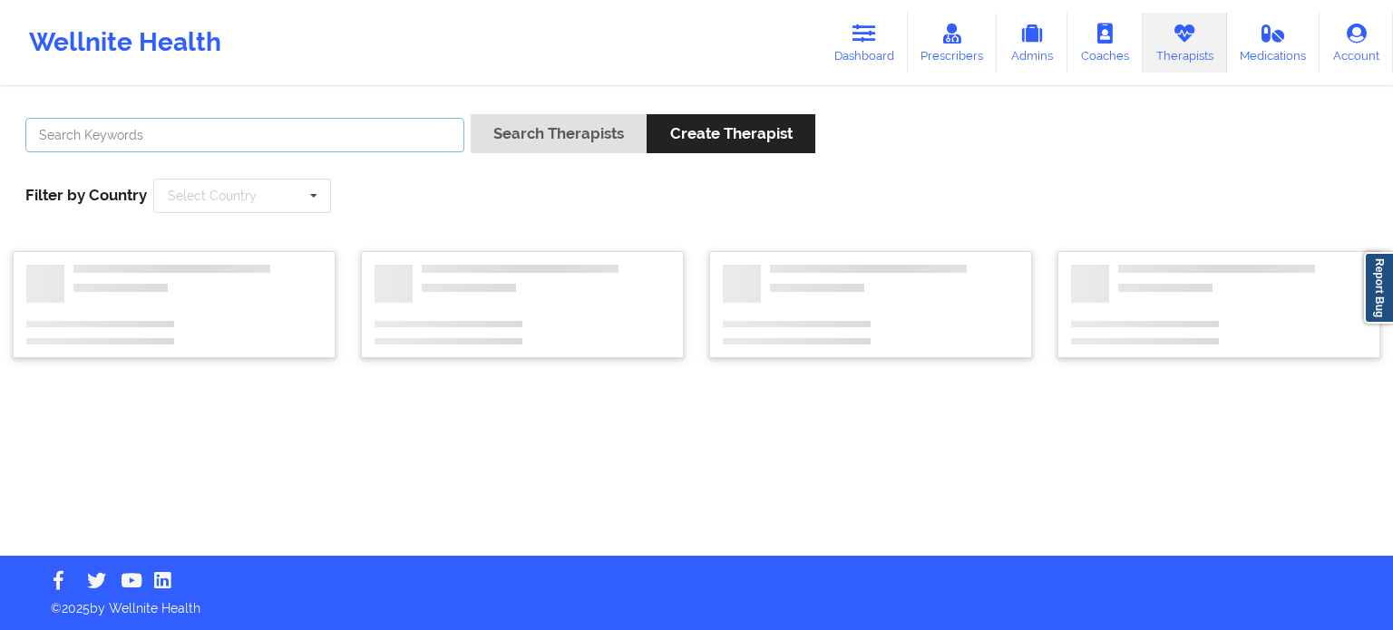
click at [326, 137] on input "text" at bounding box center [244, 135] width 439 height 34
type input "[PERSON_NAME]"
click at [471, 114] on button "Search Therapists" at bounding box center [559, 133] width 176 height 39
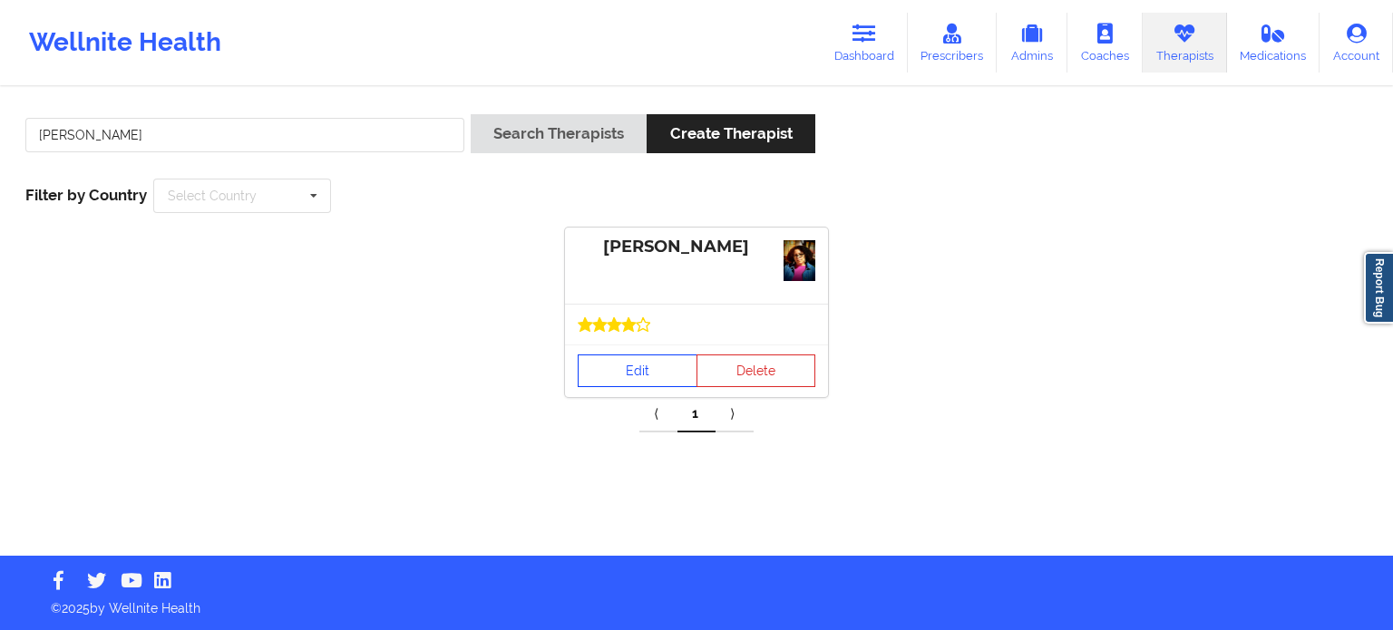
click at [646, 376] on link "Edit" at bounding box center [637, 370] width 120 height 33
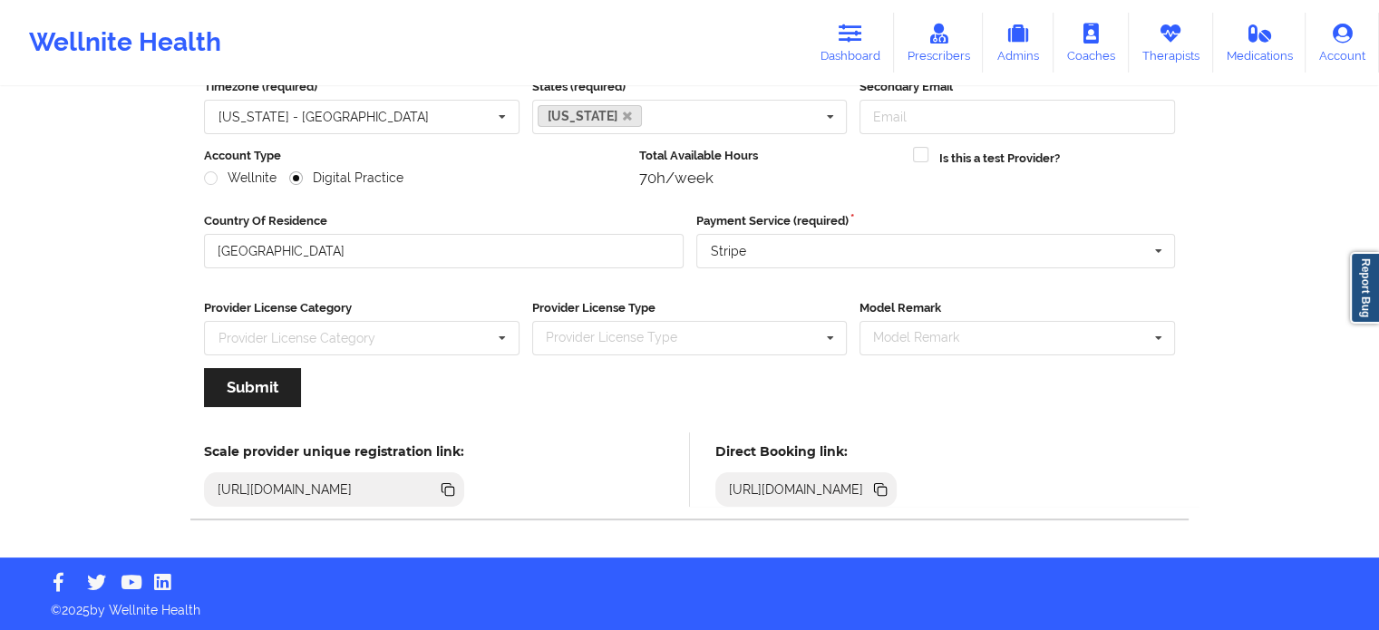
scroll to position [181, 0]
click at [887, 487] on icon at bounding box center [882, 491] width 9 height 9
click at [887, 492] on icon at bounding box center [882, 491] width 9 height 9
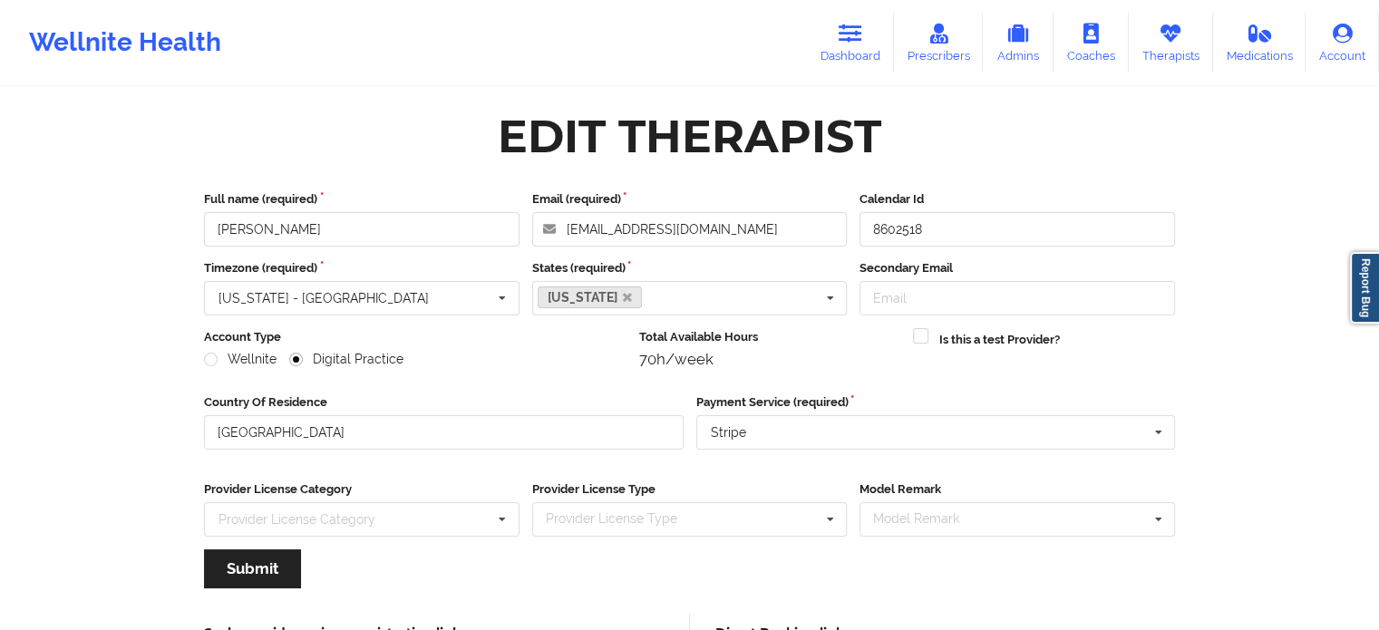
scroll to position [0, 0]
drag, startPoint x: 846, startPoint y: 55, endPoint x: 838, endPoint y: 63, distance: 11.5
click at [846, 55] on link "Dashboard" at bounding box center [850, 43] width 87 height 60
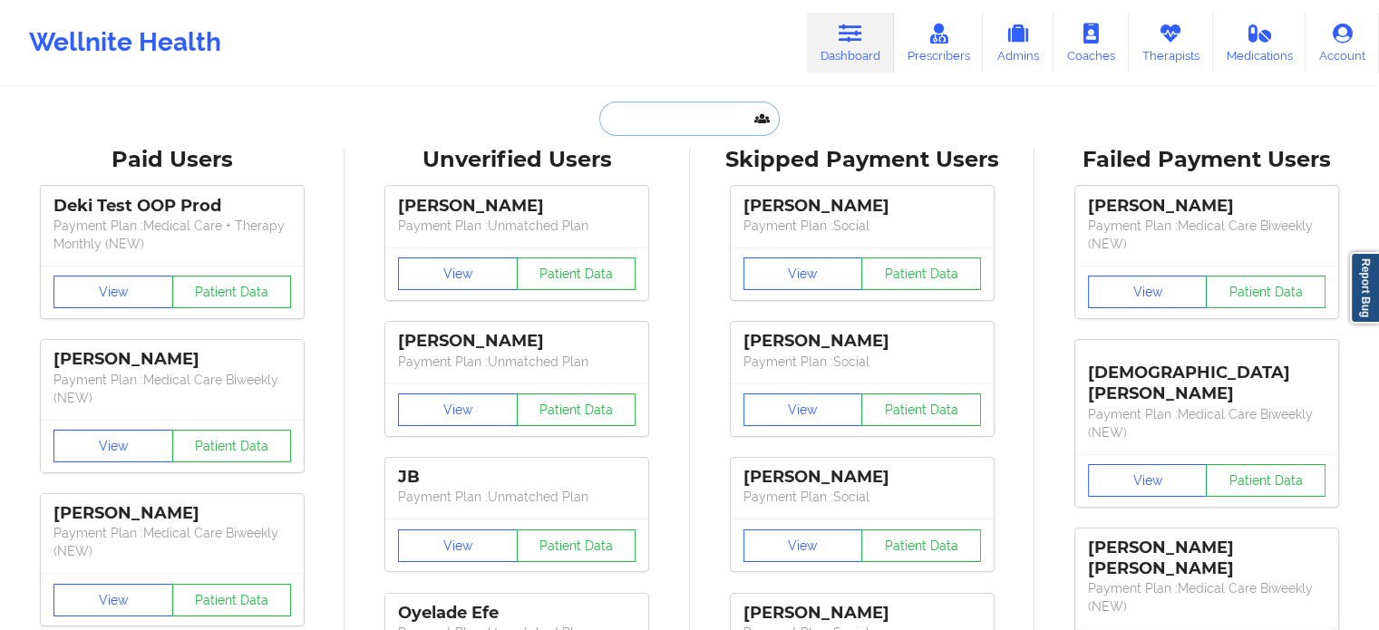
click at [688, 122] on input "text" at bounding box center [689, 119] width 180 height 34
click at [1198, 39] on link "Therapists" at bounding box center [1171, 43] width 84 height 60
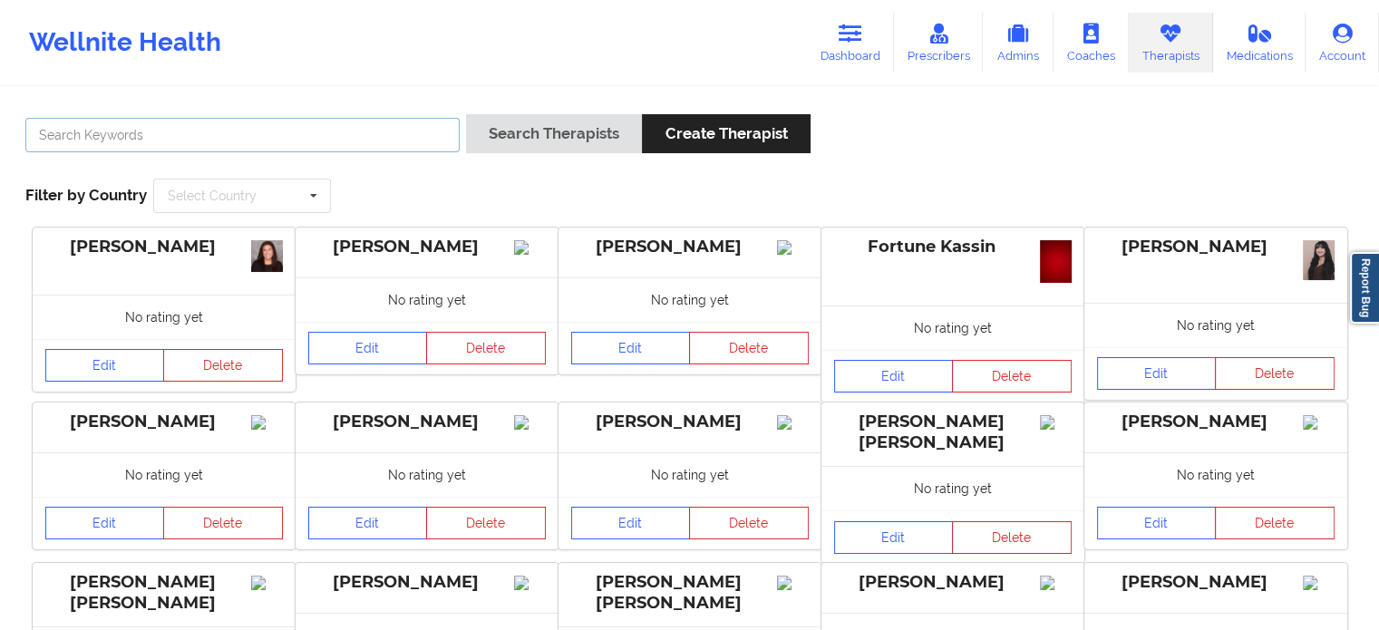
click at [353, 135] on input "text" at bounding box center [242, 135] width 434 height 34
click at [466, 114] on button "Search Therapists" at bounding box center [554, 133] width 176 height 39
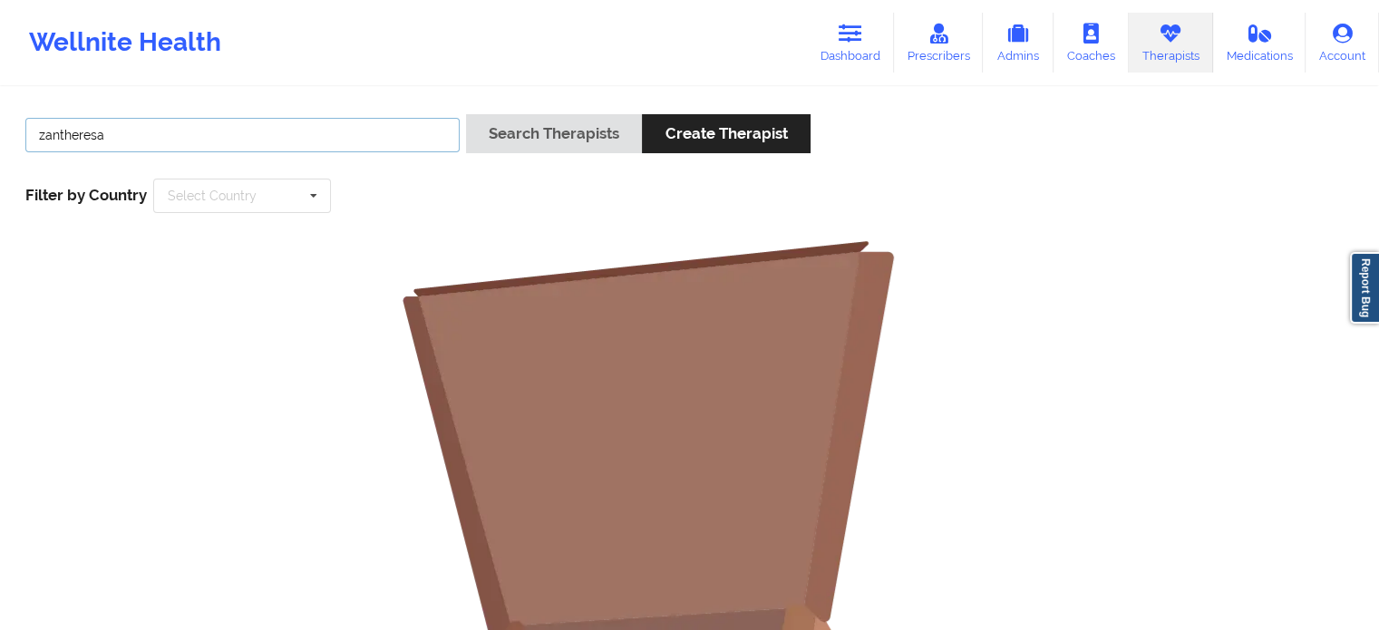
click at [466, 114] on button "Search Therapists" at bounding box center [554, 133] width 176 height 39
click at [281, 151] on input "z" at bounding box center [242, 135] width 434 height 34
click at [466, 114] on button "Search Therapists" at bounding box center [554, 133] width 176 height 39
type input "z"
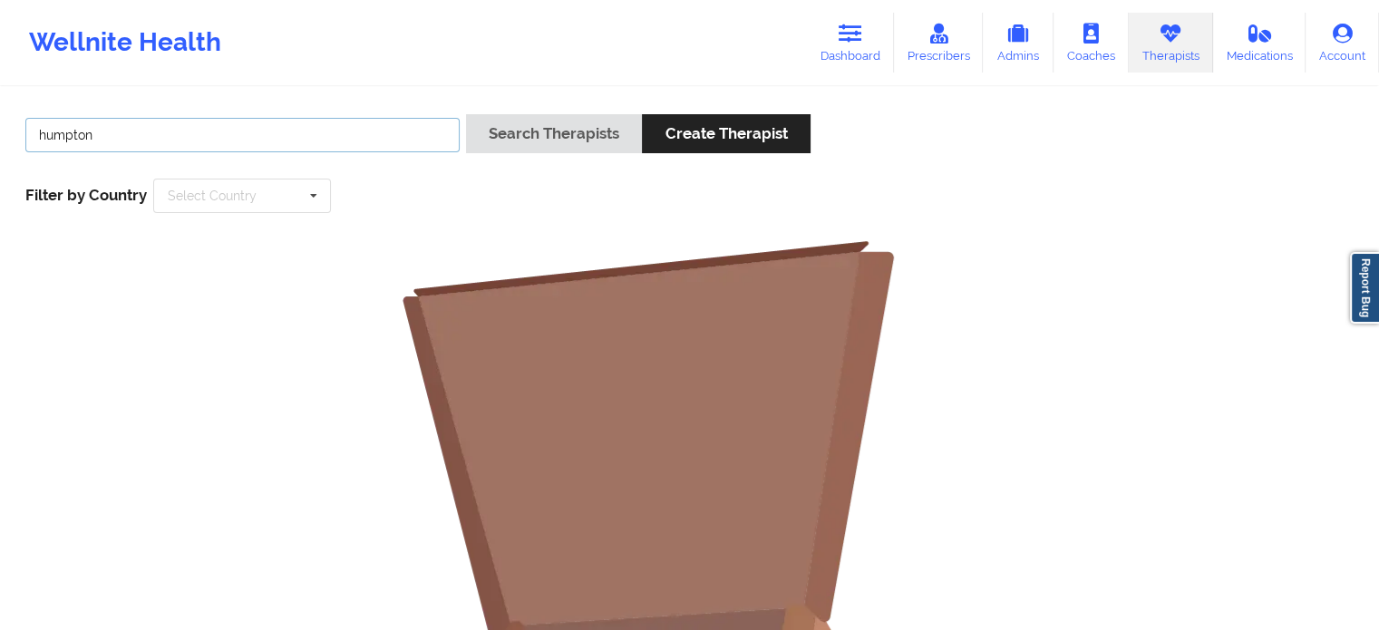
click at [466, 114] on button "Search Therapists" at bounding box center [554, 133] width 176 height 39
click at [1177, 46] on link "Therapists" at bounding box center [1171, 43] width 84 height 60
drag, startPoint x: 1175, startPoint y: 65, endPoint x: 700, endPoint y: 108, distance: 477.0
click at [1175, 65] on link "Therapists" at bounding box center [1171, 43] width 84 height 60
click at [230, 137] on input "humpton" at bounding box center [242, 135] width 434 height 34
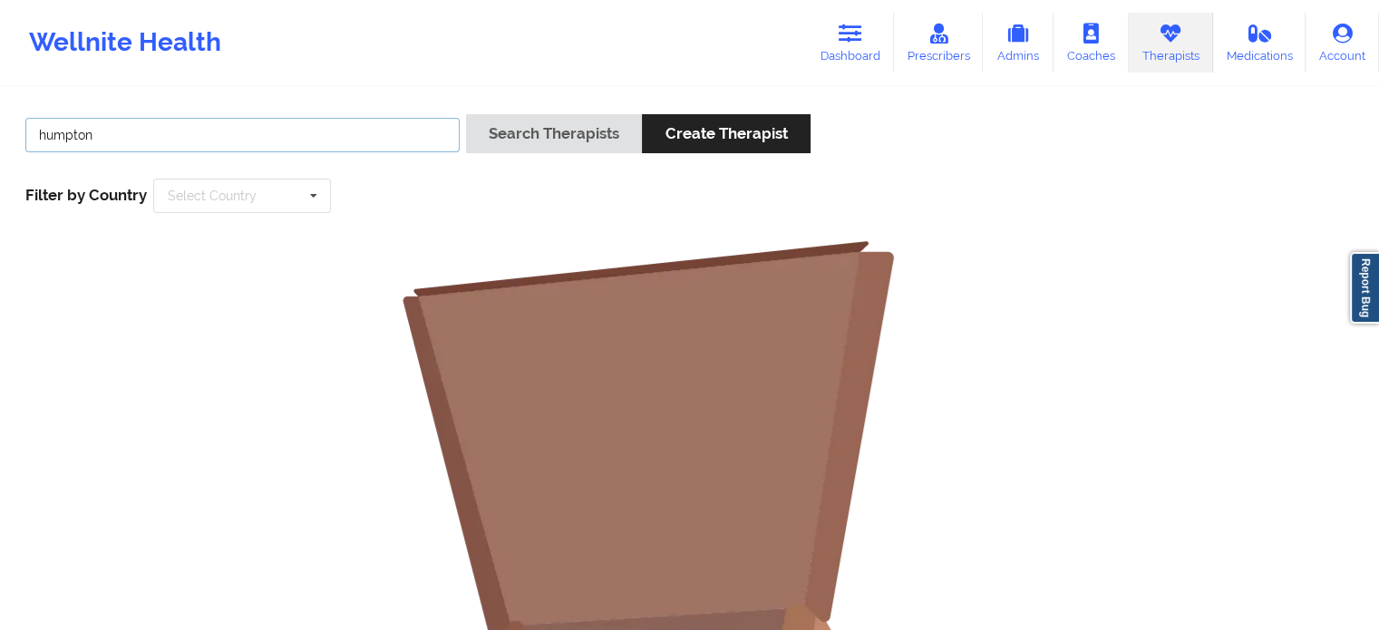
click at [230, 137] on input "humpton" at bounding box center [242, 135] width 434 height 34
paste input "Zanthresa Ha"
click at [466, 114] on button "Search Therapists" at bounding box center [554, 133] width 176 height 39
click at [50, 150] on input "Zanthresa Hampton" at bounding box center [242, 135] width 434 height 34
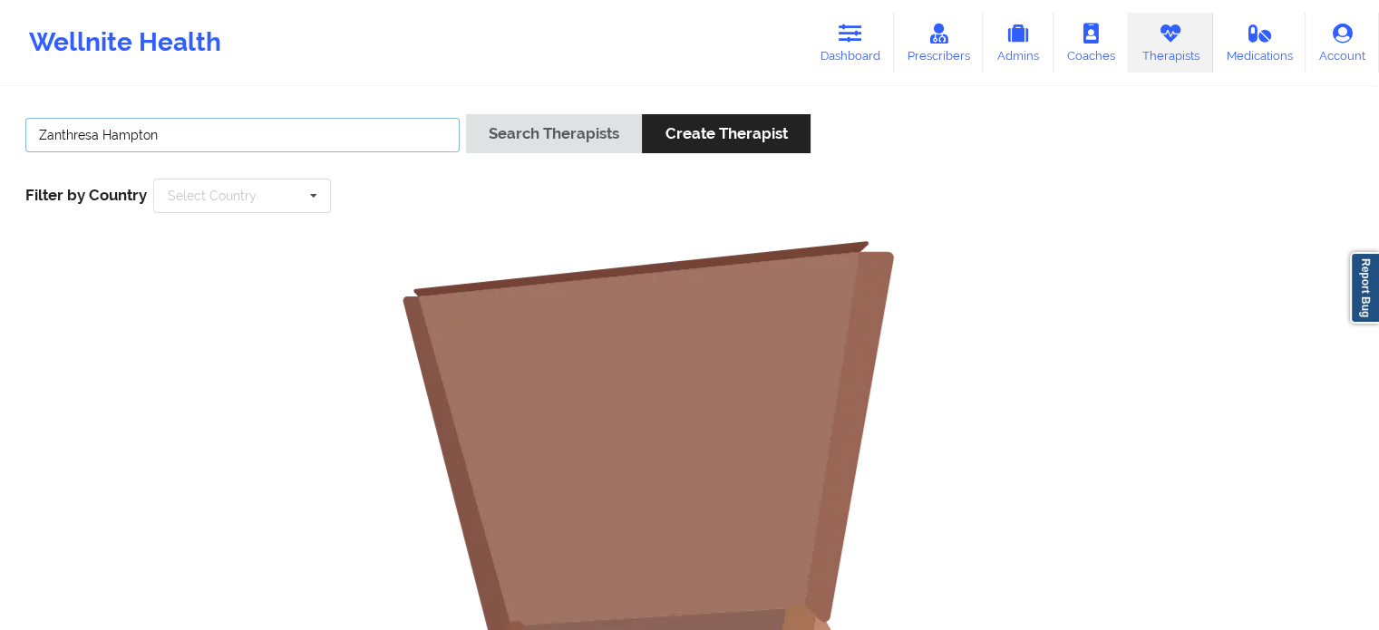
drag, startPoint x: 102, startPoint y: 133, endPoint x: 0, endPoint y: 138, distance: 102.5
click at [0, 138] on div "Zanthresa Hampton Search Therapists Create Therapist Filter by Country Select C…" at bounding box center [689, 560] width 1379 height 942
type input "Hampton"
click at [466, 114] on button "Search Therapists" at bounding box center [554, 133] width 176 height 39
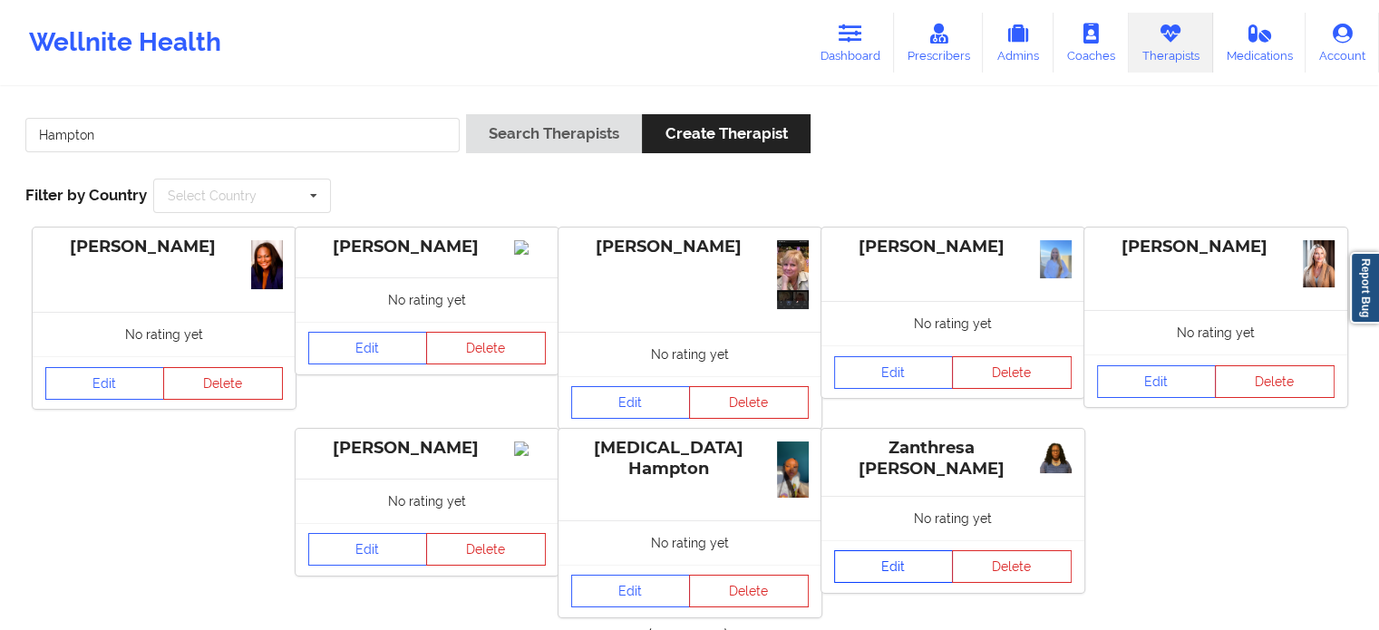
click at [901, 565] on link "Edit" at bounding box center [894, 566] width 120 height 33
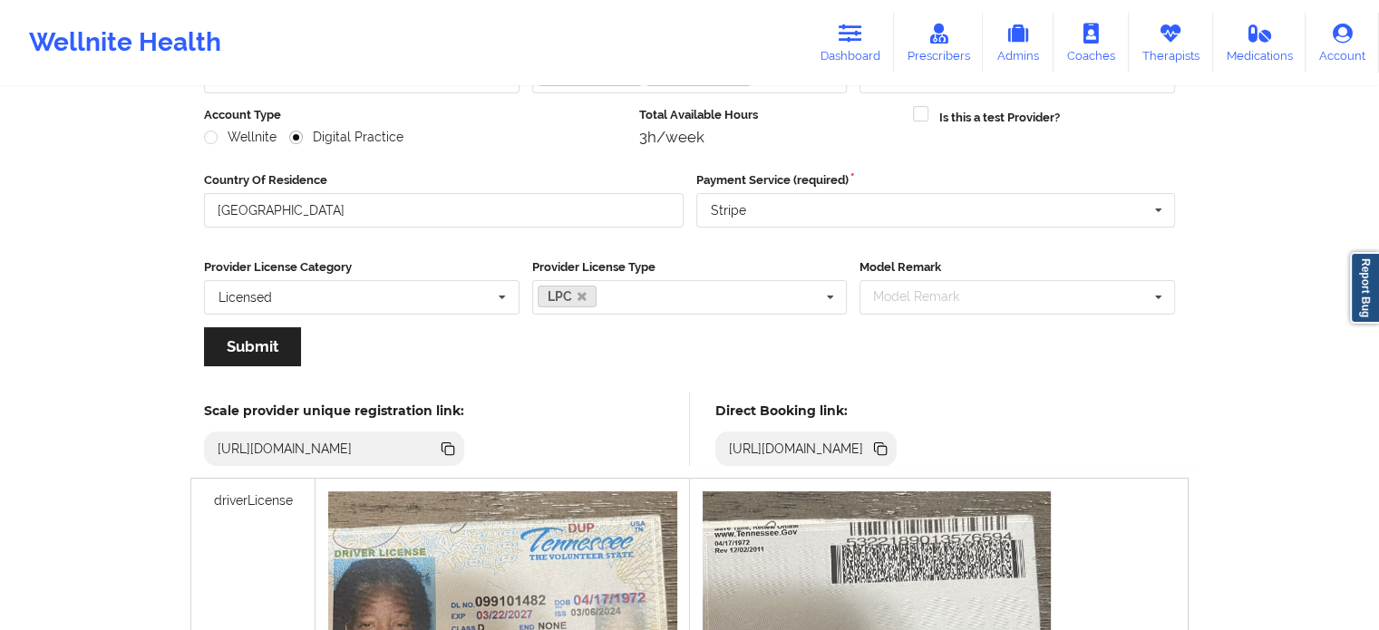
scroll to position [272, 0]
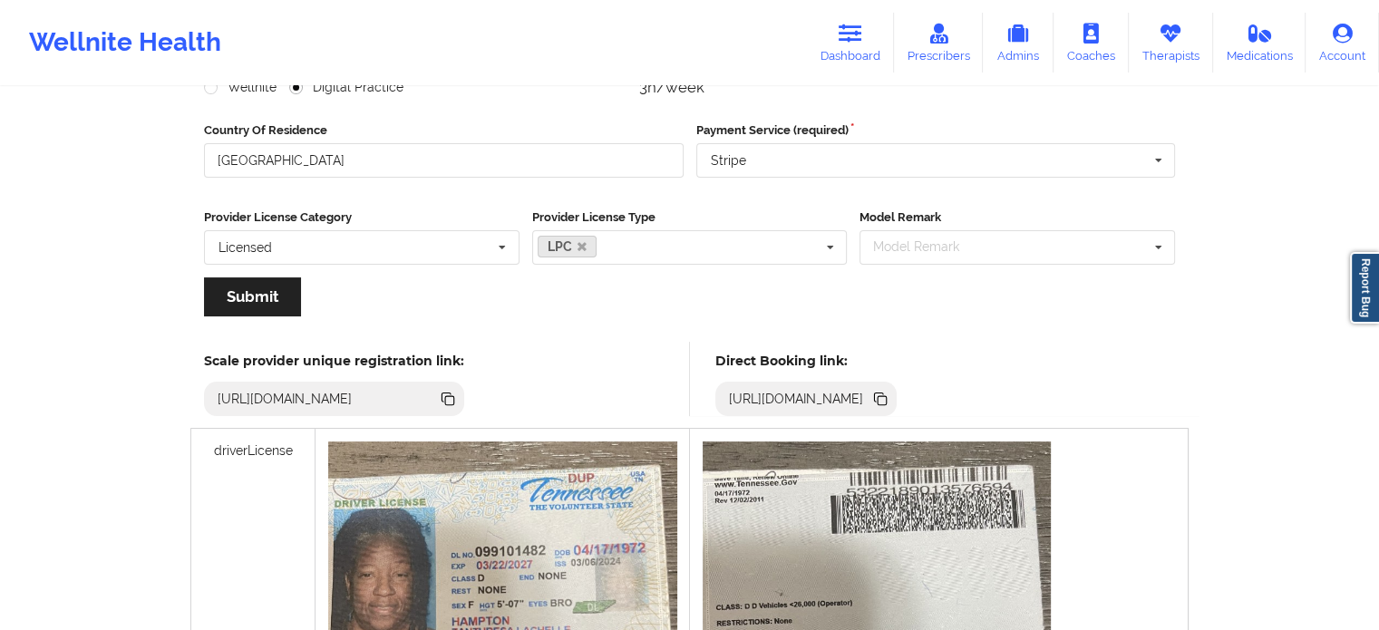
click at [887, 398] on icon at bounding box center [882, 400] width 9 height 9
